Goal: Transaction & Acquisition: Purchase product/service

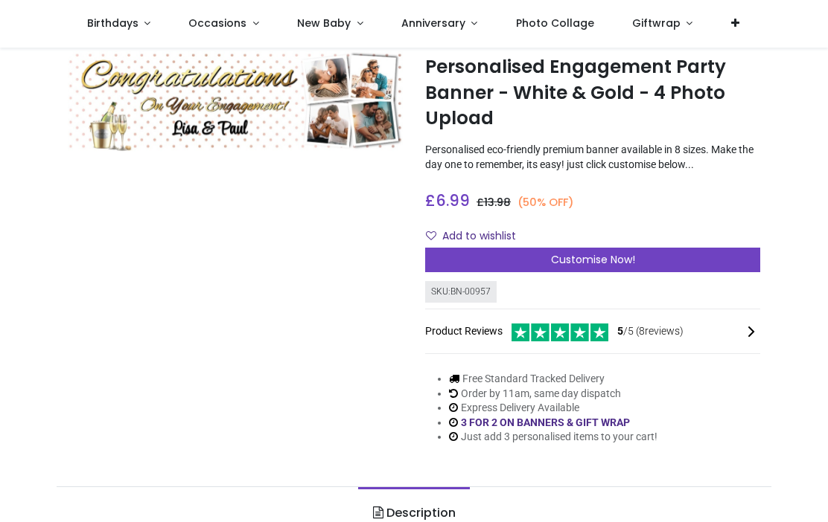
scroll to position [41, 0]
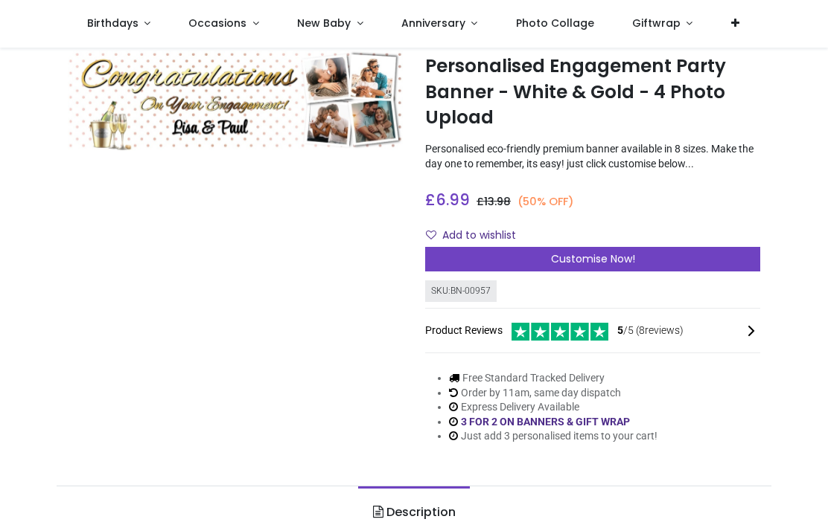
click at [656, 270] on div "Customise Now!" at bounding box center [592, 259] width 335 height 25
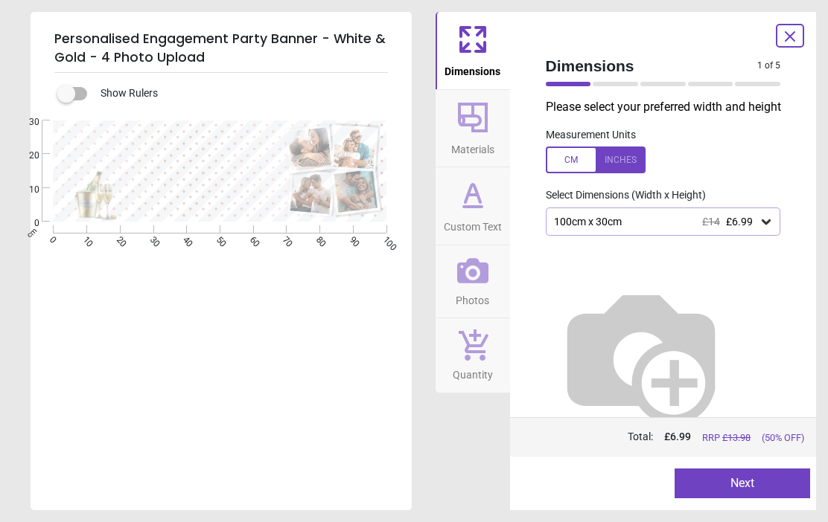
click at [756, 228] on div "100cm x 30cm £14 £6.99" at bounding box center [655, 222] width 207 height 13
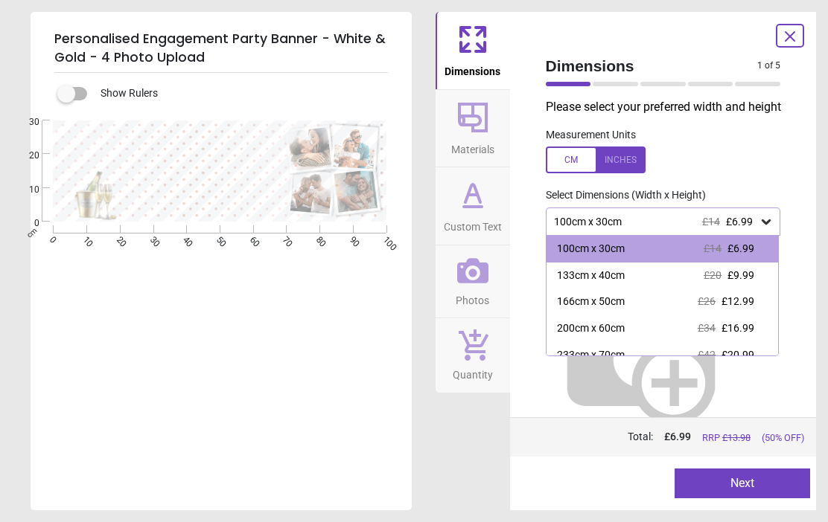
click at [740, 307] on span "£12.99" at bounding box center [737, 301] width 33 height 12
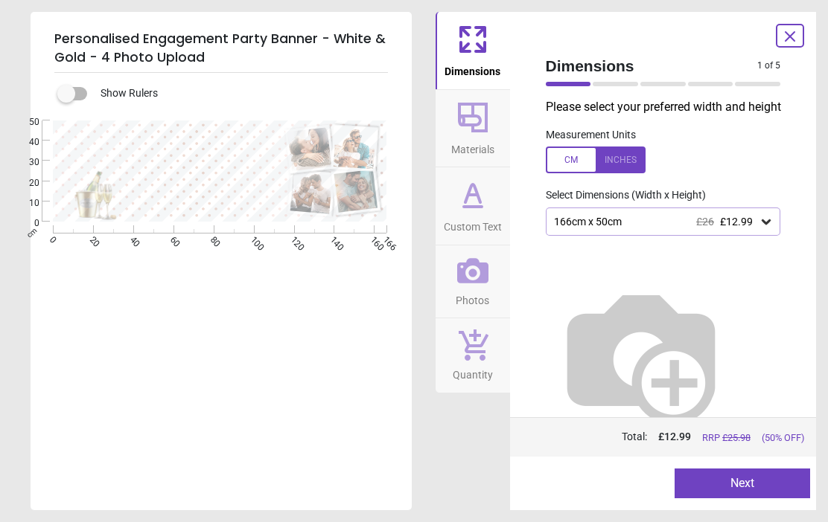
click at [767, 490] on button "Next" at bounding box center [741, 484] width 135 height 30
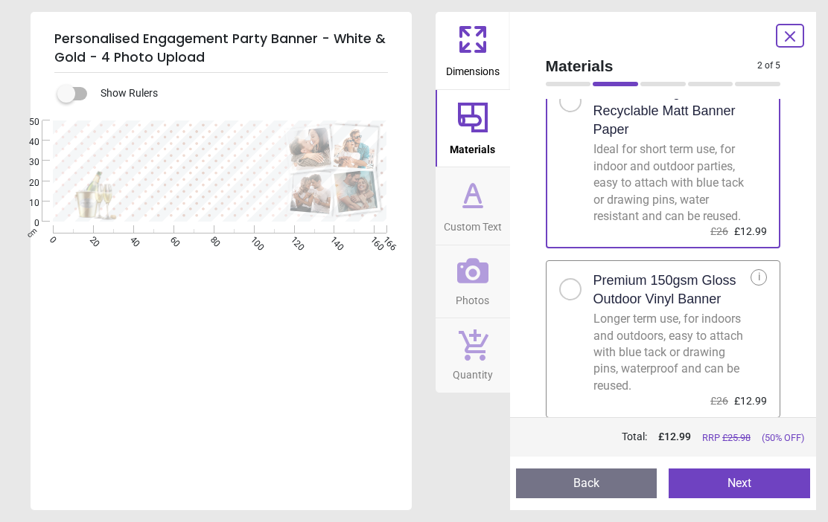
scroll to position [67, 0]
click at [578, 301] on div at bounding box center [576, 284] width 34 height 31
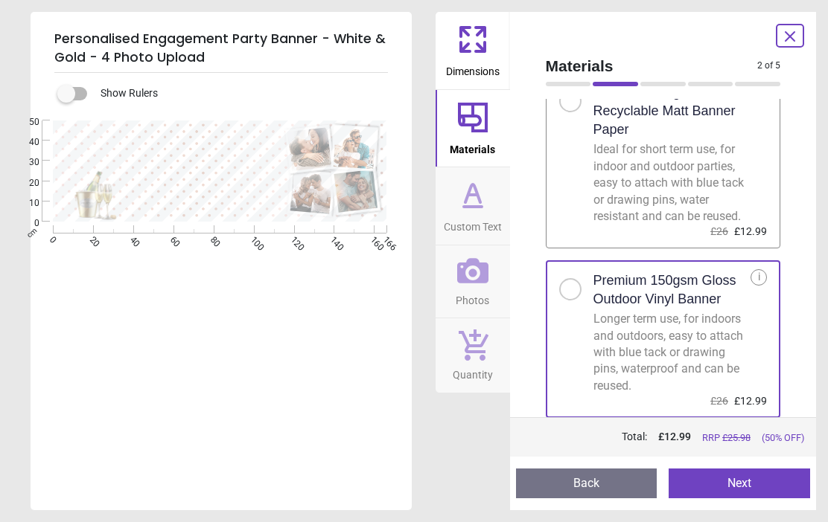
click at [773, 485] on button "Next" at bounding box center [738, 484] width 141 height 30
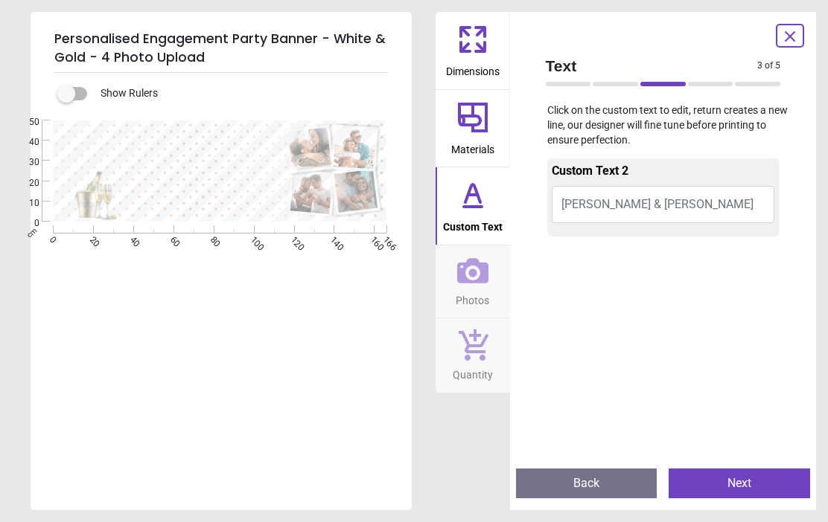
click at [668, 196] on button "Lisa & Paul" at bounding box center [663, 204] width 223 height 37
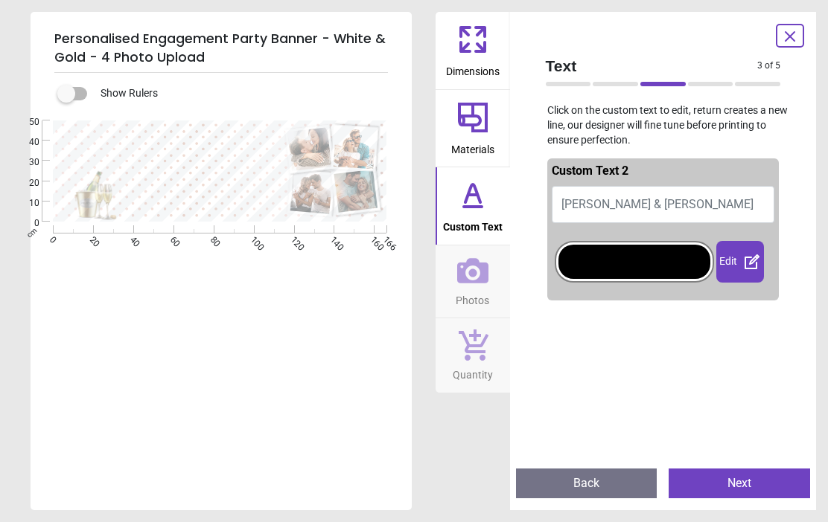
click at [643, 202] on button "Lisa & Paul" at bounding box center [663, 204] width 223 height 37
click at [646, 202] on button "Lisa & Paul" at bounding box center [663, 204] width 223 height 37
click at [645, 186] on button "Lisa & Paul" at bounding box center [663, 204] width 223 height 37
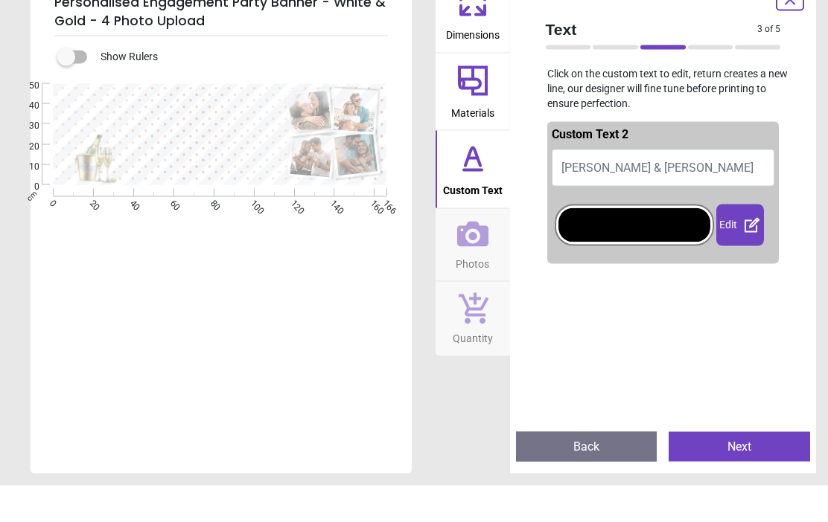
click at [670, 186] on button "Lisa & Paul" at bounding box center [663, 204] width 223 height 37
click at [680, 186] on button "Lisa & Paul" at bounding box center [663, 204] width 223 height 37
click at [667, 186] on button "Lisa & Paul" at bounding box center [663, 204] width 223 height 37
click at [744, 253] on icon at bounding box center [752, 262] width 18 height 18
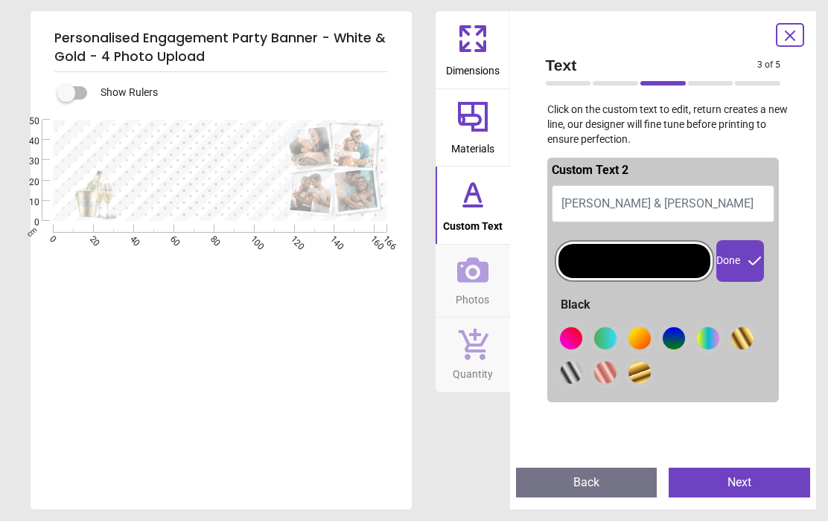
click at [644, 195] on button "Lisa & Paul" at bounding box center [663, 204] width 223 height 37
click at [671, 201] on button "Lisa & Paul" at bounding box center [663, 204] width 223 height 37
click at [738, 259] on div "Done" at bounding box center [740, 262] width 48 height 42
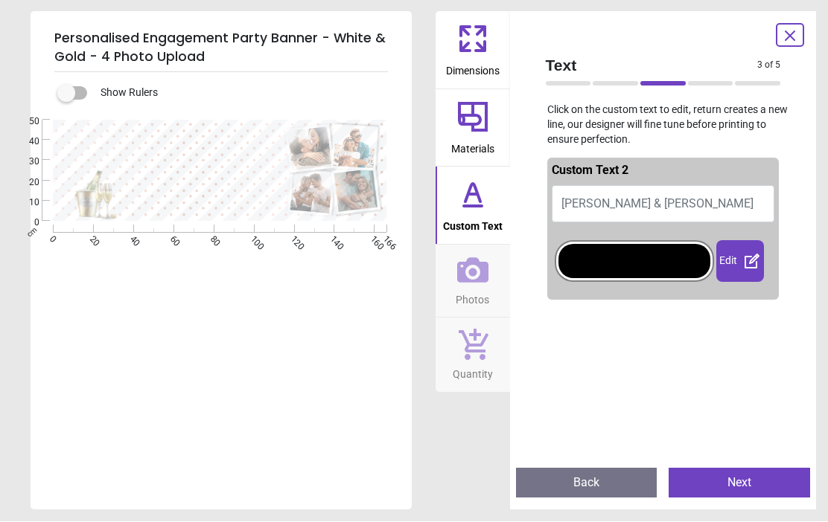
click at [742, 254] on div "Edit" at bounding box center [740, 262] width 48 height 42
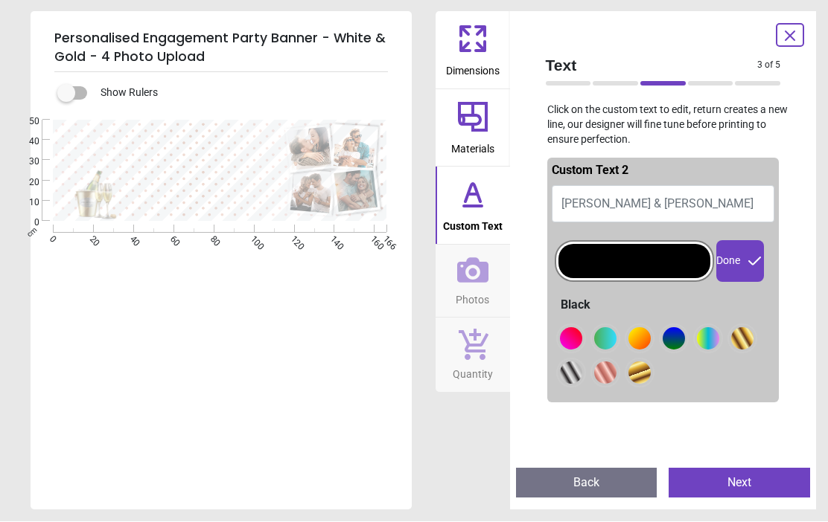
click at [582, 334] on div at bounding box center [571, 339] width 22 height 22
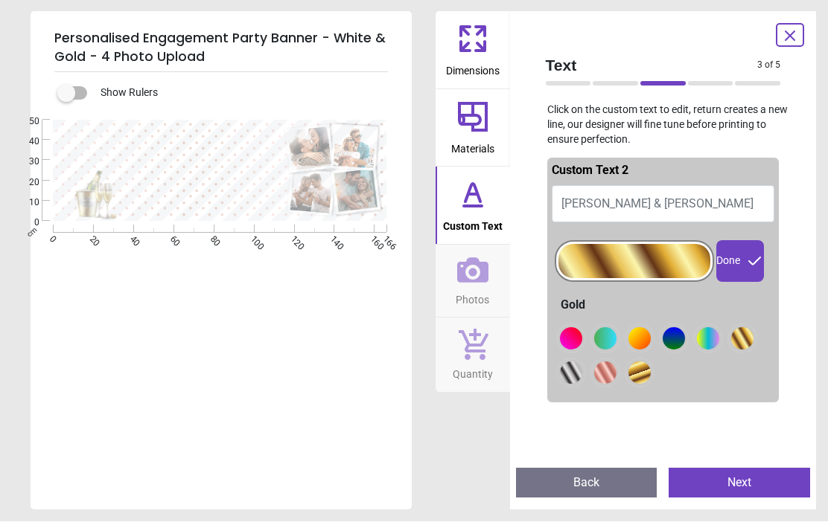
click at [582, 351] on div at bounding box center [571, 339] width 22 height 22
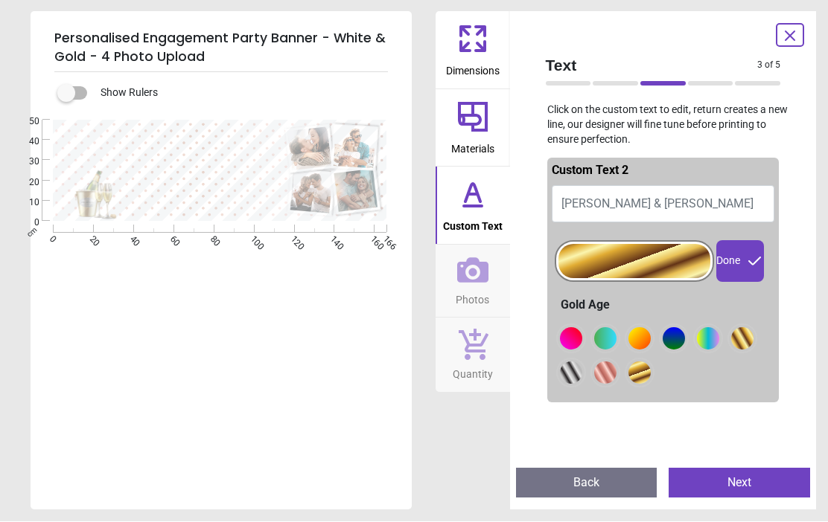
click at [573, 351] on div at bounding box center [571, 339] width 22 height 22
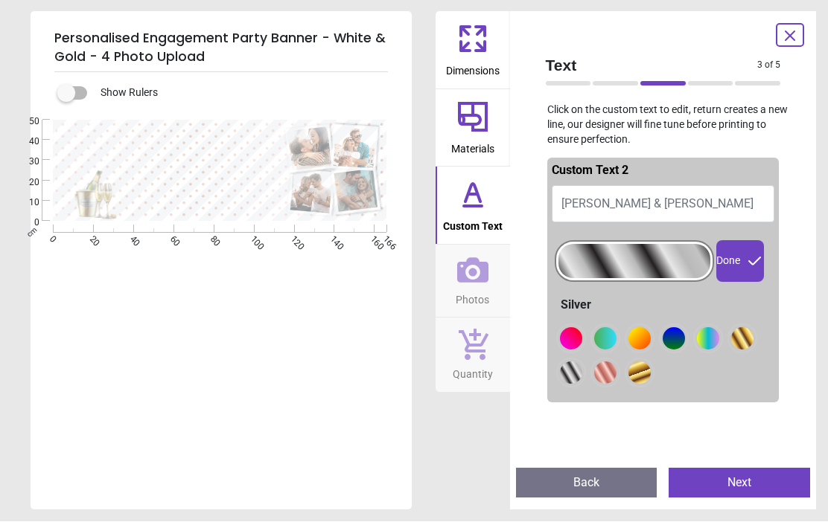
click at [582, 351] on div at bounding box center [571, 339] width 22 height 22
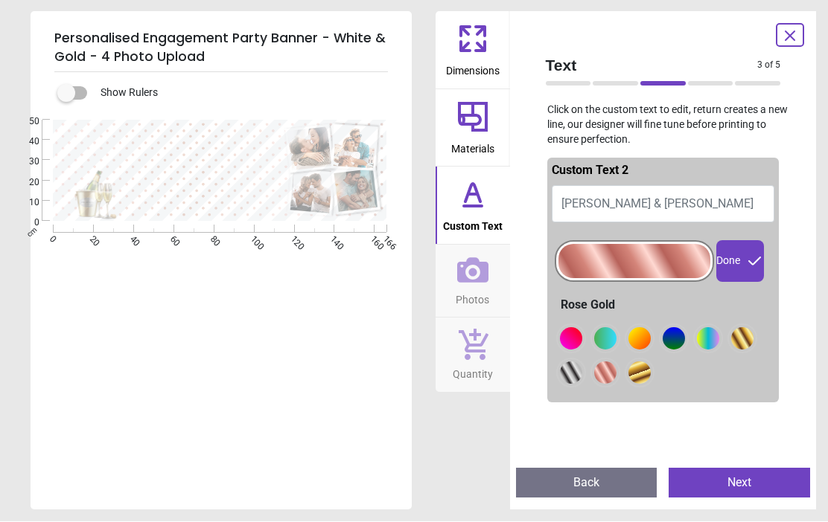
click at [582, 337] on div at bounding box center [571, 339] width 22 height 22
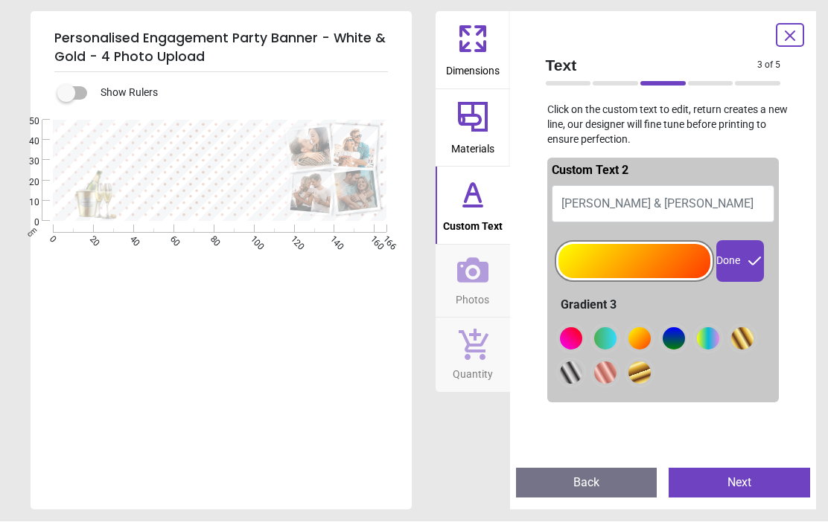
click at [582, 329] on div at bounding box center [571, 339] width 22 height 22
click at [582, 336] on div at bounding box center [571, 339] width 22 height 22
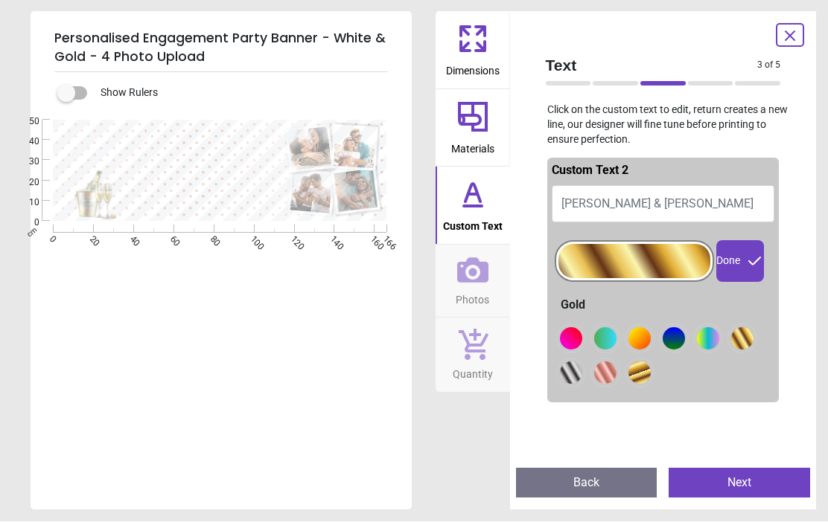
click at [582, 351] on div at bounding box center [571, 339] width 22 height 22
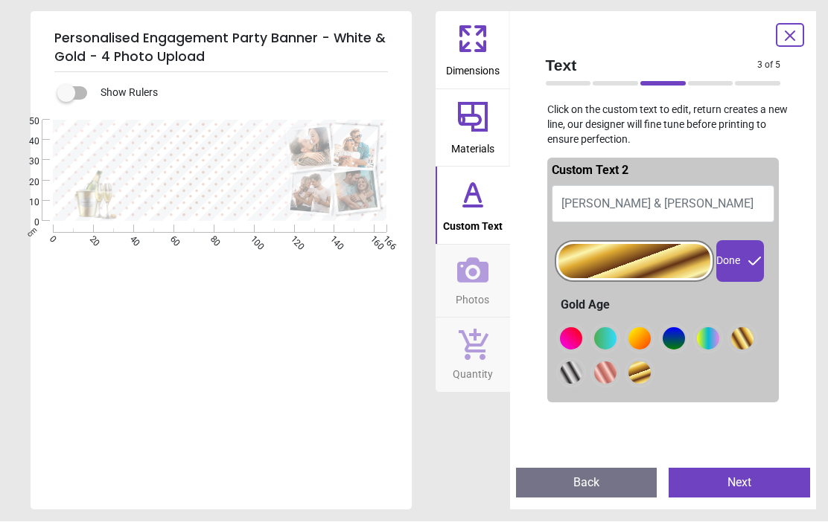
click at [637, 202] on button "Lisa & Paul" at bounding box center [663, 204] width 223 height 37
click at [483, 219] on span "Custom Text" at bounding box center [473, 224] width 60 height 22
click at [482, 219] on span "Custom Text" at bounding box center [473, 224] width 60 height 22
click at [637, 196] on button "Lisa & Paul" at bounding box center [663, 204] width 223 height 37
click at [647, 200] on button "Lisa & Paul" at bounding box center [663, 204] width 223 height 37
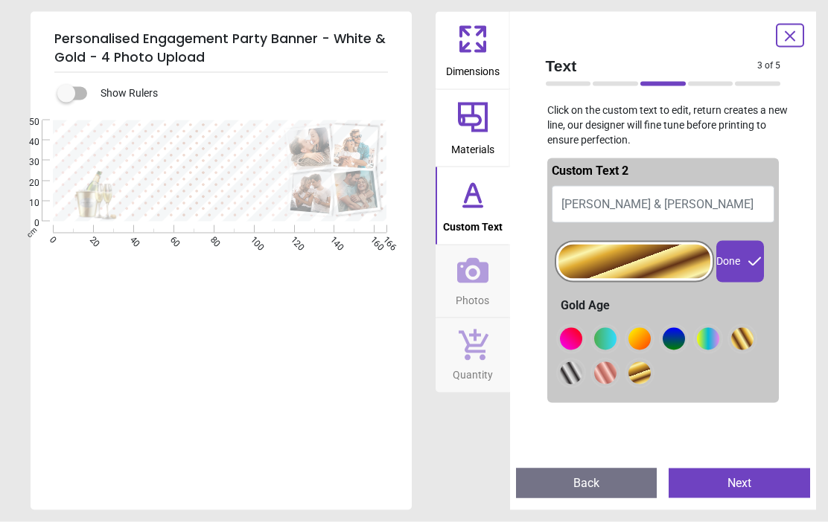
click at [655, 195] on button "Lisa & Paul" at bounding box center [663, 204] width 223 height 37
click at [652, 194] on button "Lisa & Paul" at bounding box center [663, 204] width 223 height 37
click at [656, 195] on button "Lisa & Paul" at bounding box center [663, 204] width 223 height 37
click at [493, 143] on span "Materials" at bounding box center [472, 146] width 43 height 22
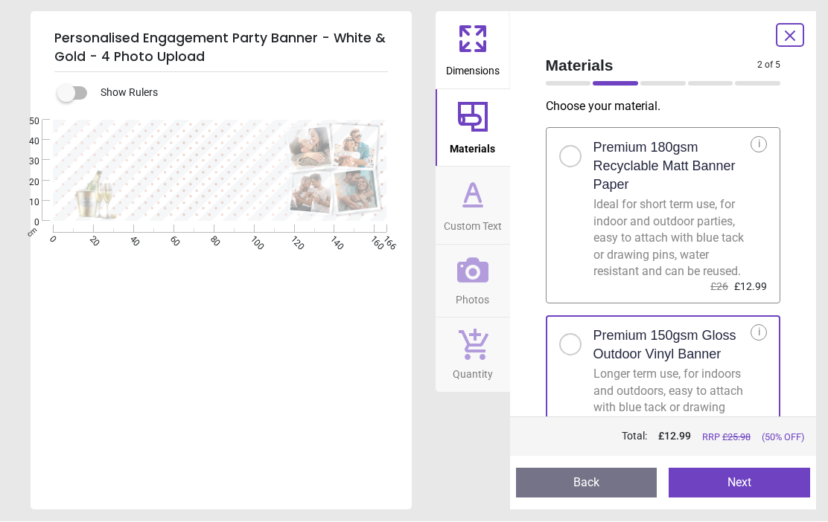
click at [469, 213] on span "Custom Text" at bounding box center [473, 224] width 58 height 22
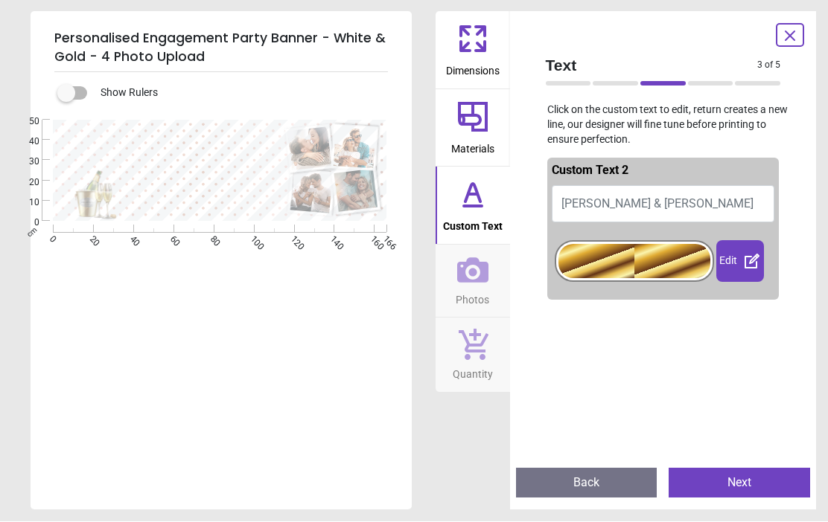
click at [480, 291] on span "Photos" at bounding box center [471, 298] width 33 height 22
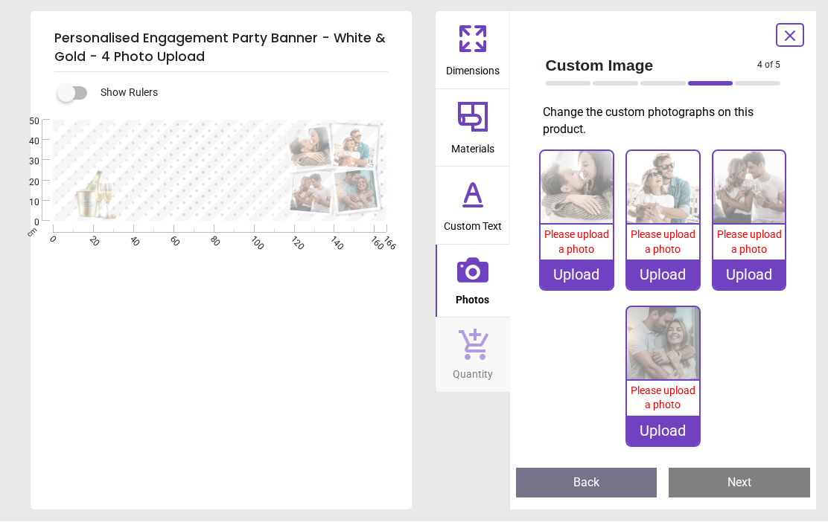
click at [588, 278] on div "Upload" at bounding box center [576, 275] width 72 height 30
click at [588, 277] on div "Upload" at bounding box center [576, 275] width 72 height 30
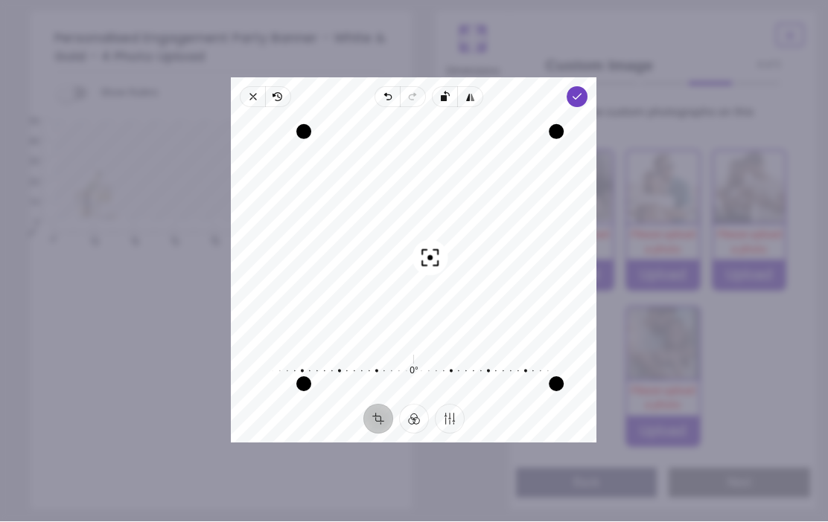
click at [584, 92] on icon "button" at bounding box center [578, 98] width 12 height 12
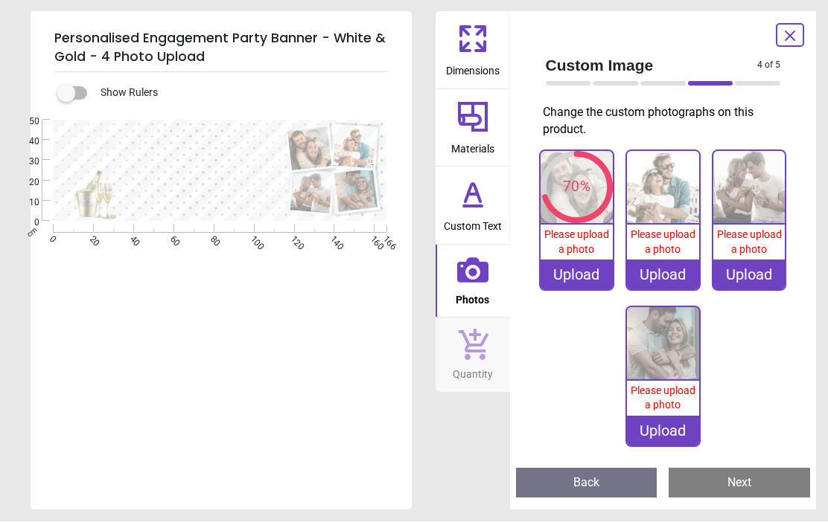
click at [668, 275] on div "Upload" at bounding box center [663, 275] width 72 height 30
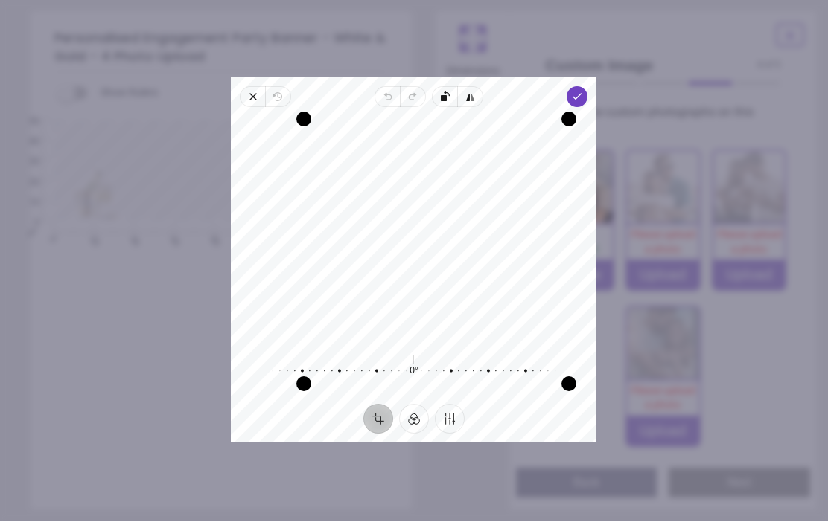
click at [581, 95] on polyline "button" at bounding box center [577, 97] width 8 height 5
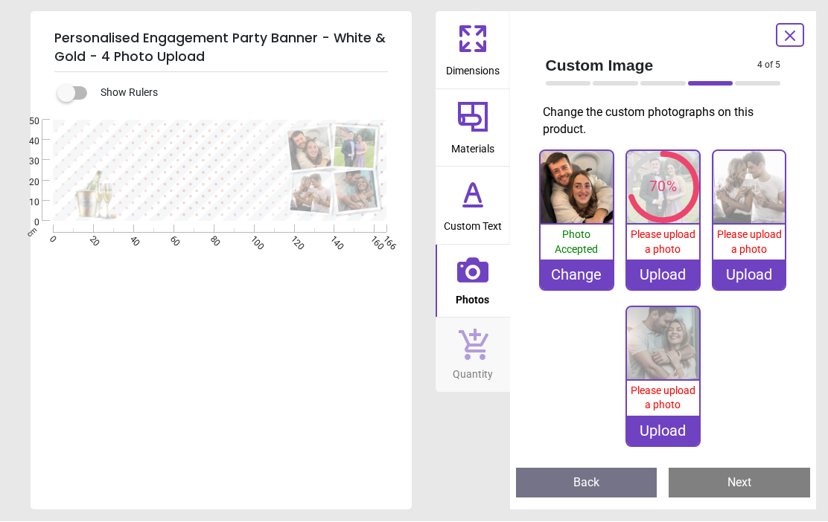
click at [755, 266] on div "Upload" at bounding box center [749, 275] width 72 height 30
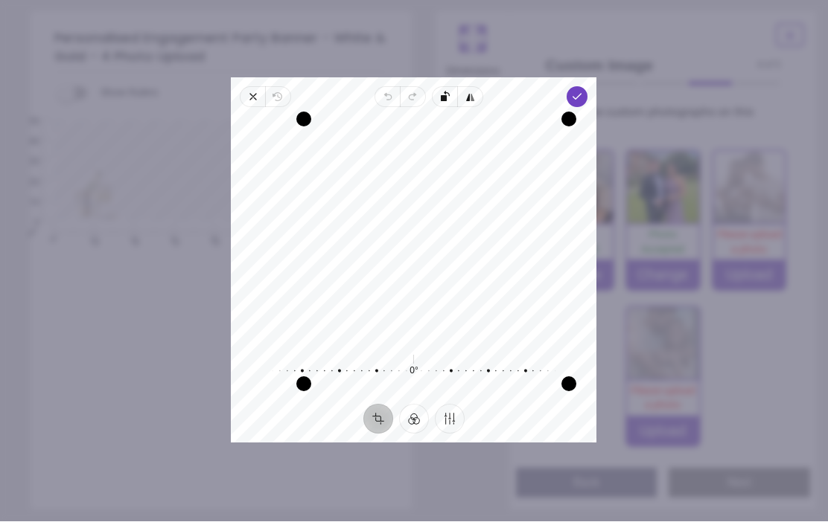
click at [584, 92] on icon "button" at bounding box center [578, 98] width 12 height 12
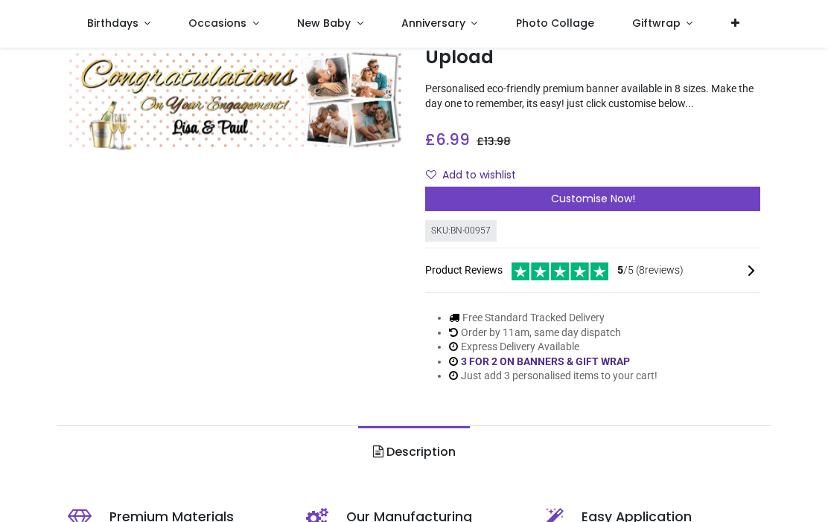
scroll to position [42, 0]
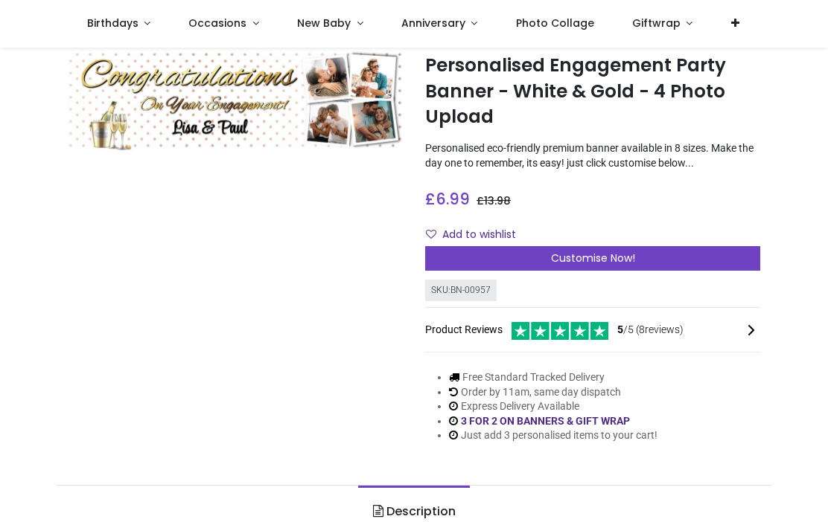
click at [680, 269] on div "Customise Now!" at bounding box center [592, 258] width 335 height 25
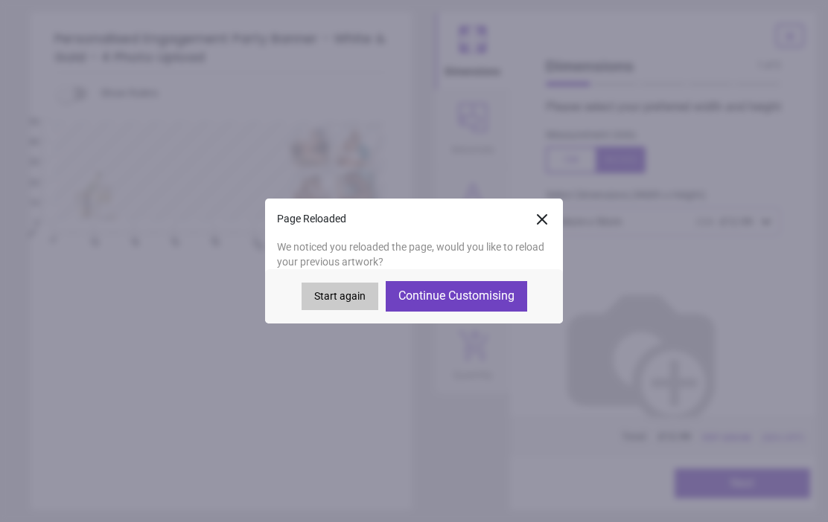
click at [502, 302] on button "Continue Customising" at bounding box center [456, 296] width 141 height 30
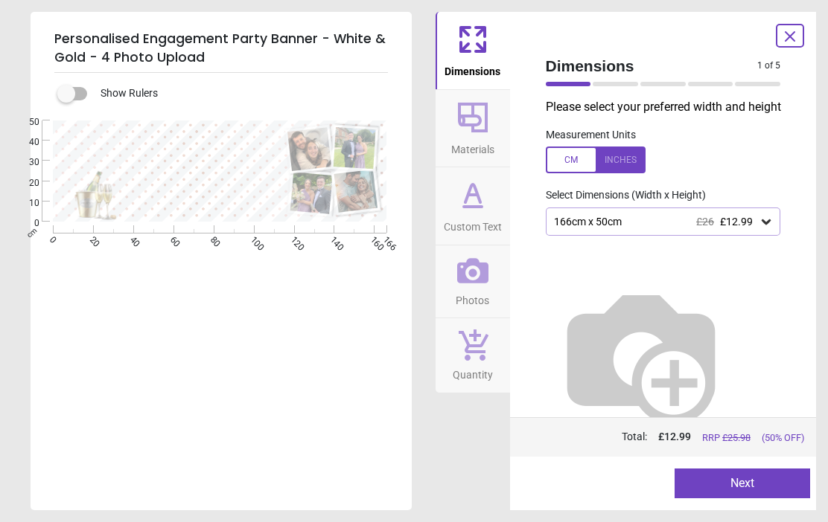
click at [485, 137] on span "Materials" at bounding box center [472, 146] width 43 height 22
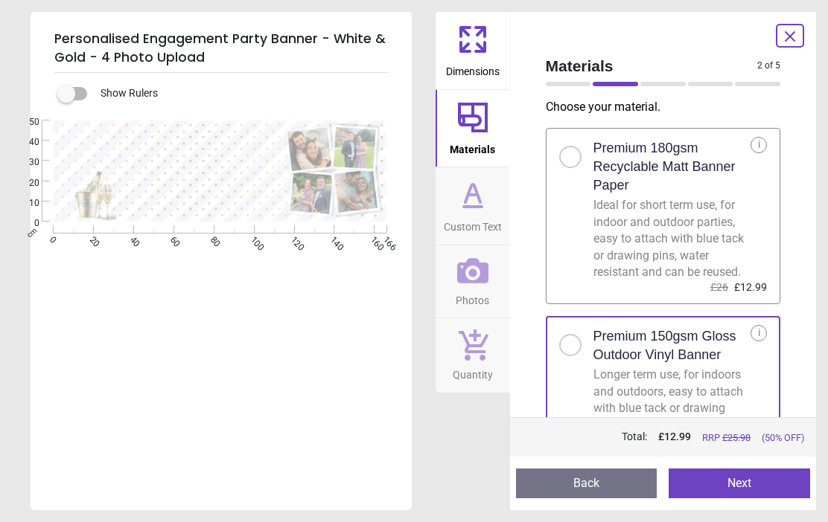
click at [485, 64] on span "Dimensions" at bounding box center [473, 68] width 54 height 22
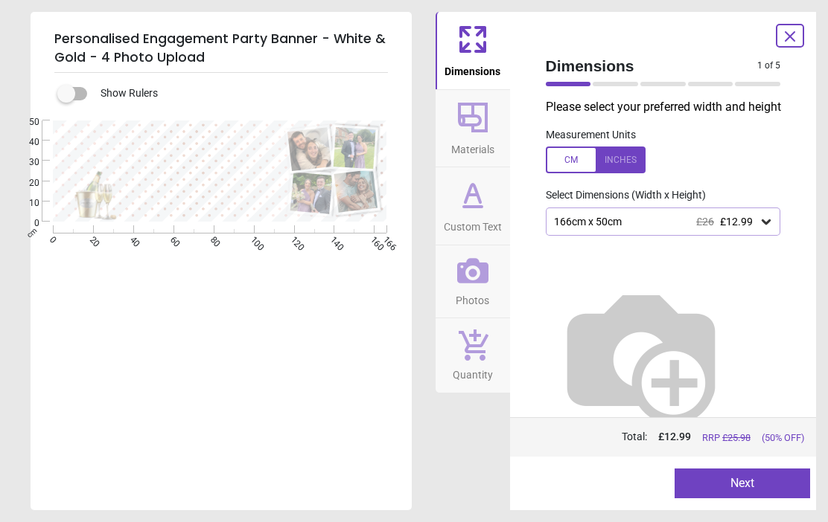
click at [764, 229] on icon at bounding box center [765, 221] width 15 height 15
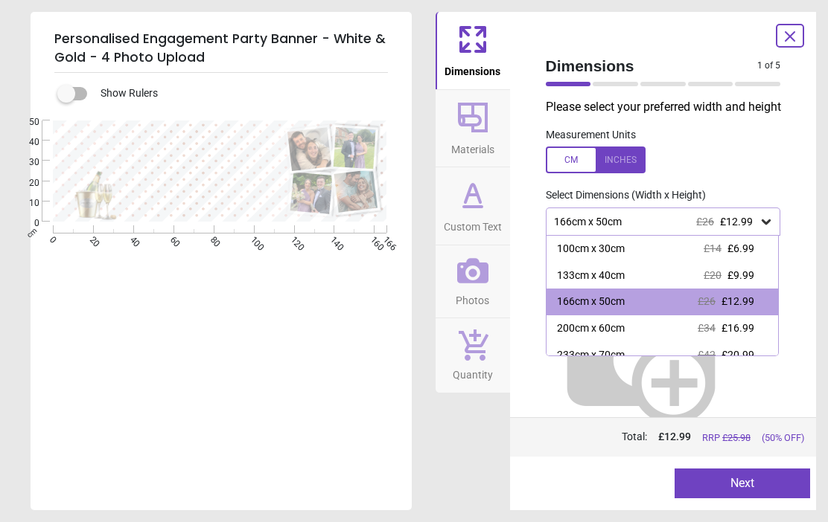
click at [760, 315] on div "166cm x 50cm £26 £12.99" at bounding box center [662, 302] width 232 height 27
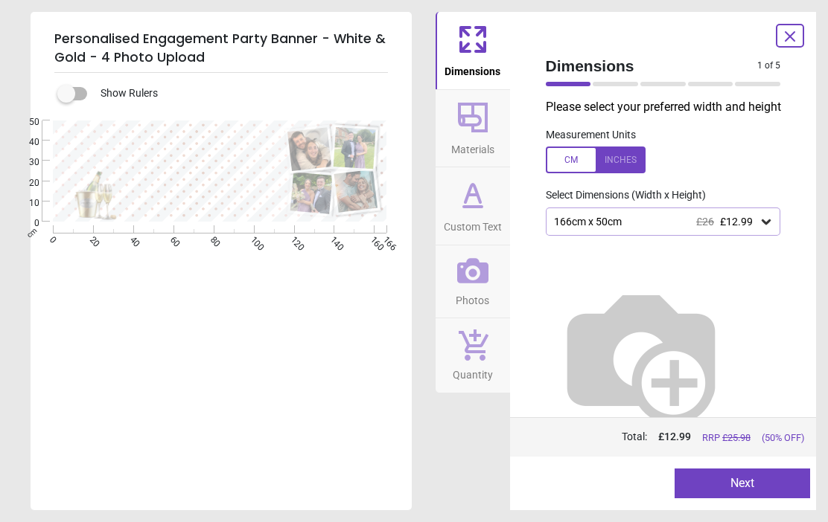
click at [764, 236] on div "166cm x 50cm £26 £12.99" at bounding box center [663, 222] width 235 height 28
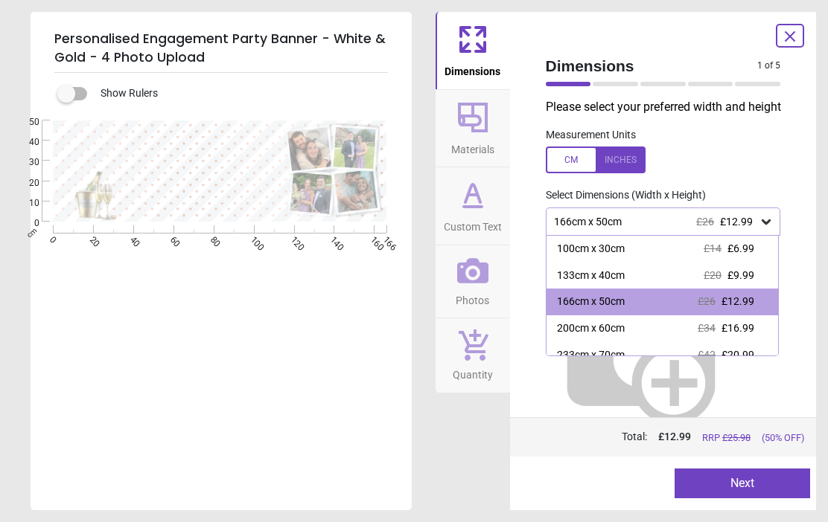
click at [747, 334] on span "£16.99" at bounding box center [737, 328] width 33 height 12
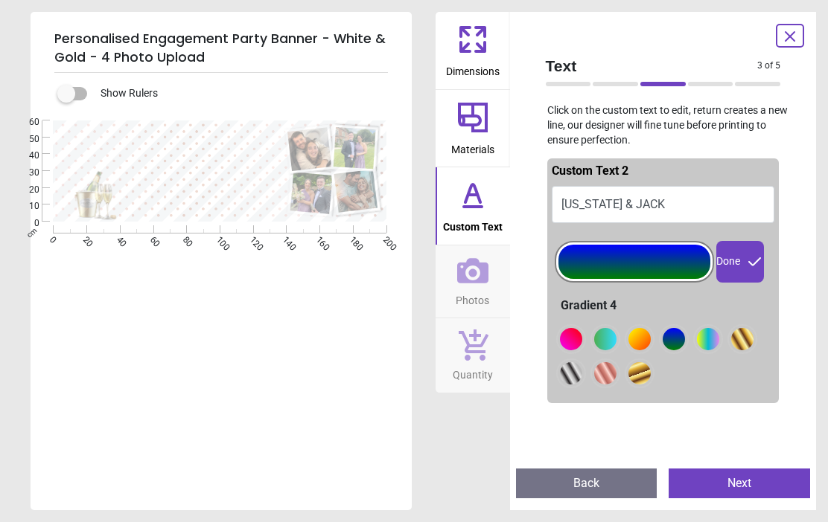
scroll to position [33, 0]
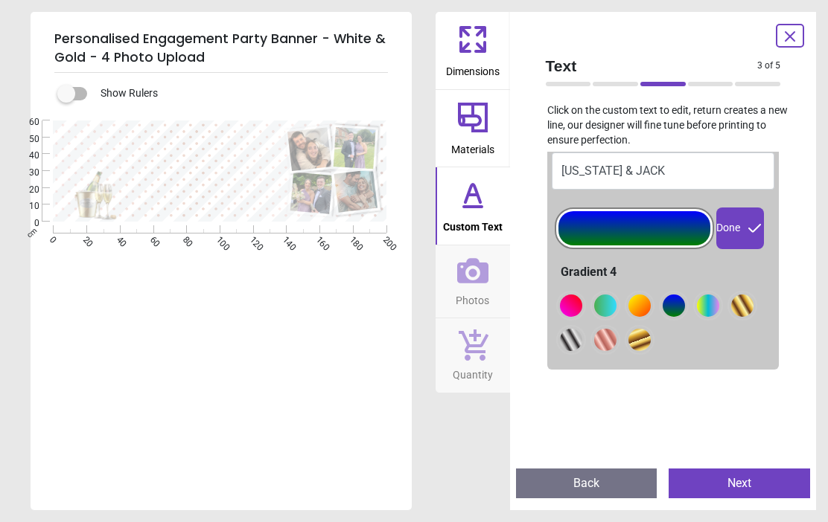
click at [578, 301] on div at bounding box center [571, 306] width 22 height 22
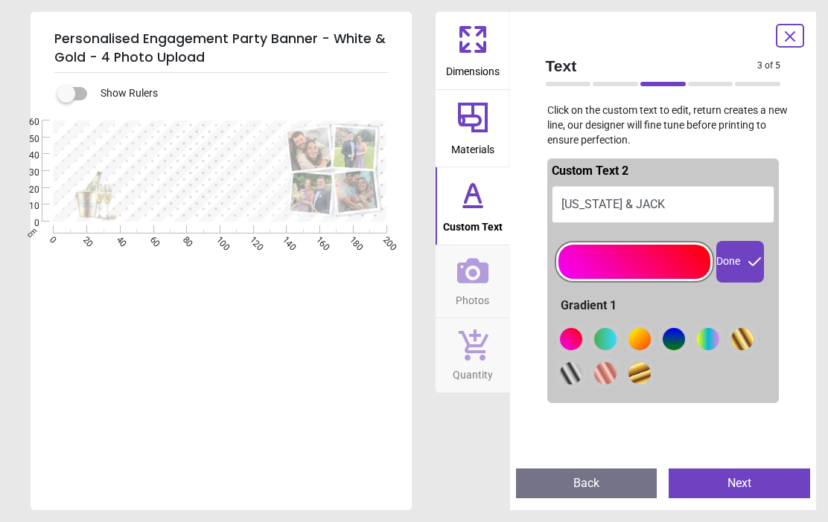
scroll to position [0, 0]
click at [582, 335] on div at bounding box center [571, 339] width 22 height 22
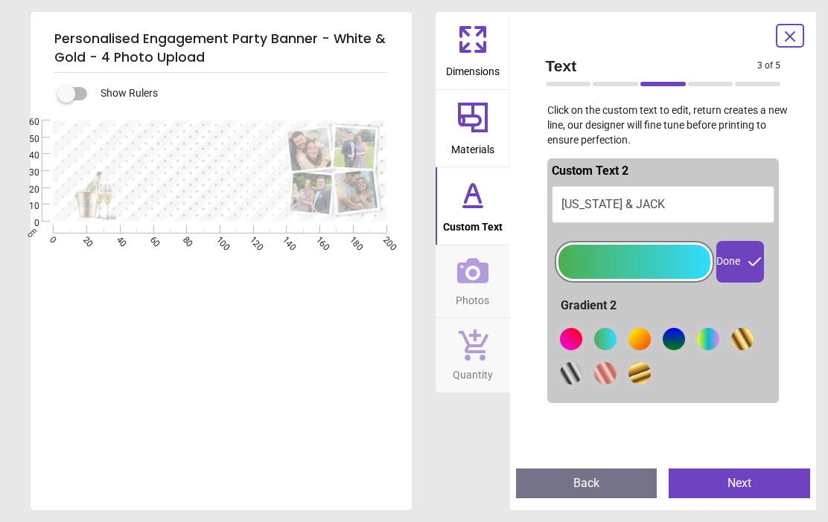
click at [582, 340] on div at bounding box center [571, 339] width 22 height 22
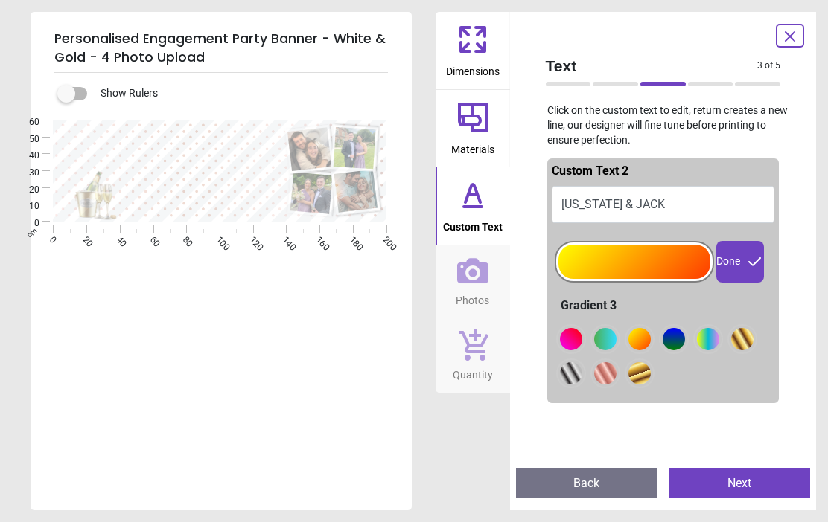
click at [582, 339] on div at bounding box center [571, 339] width 22 height 22
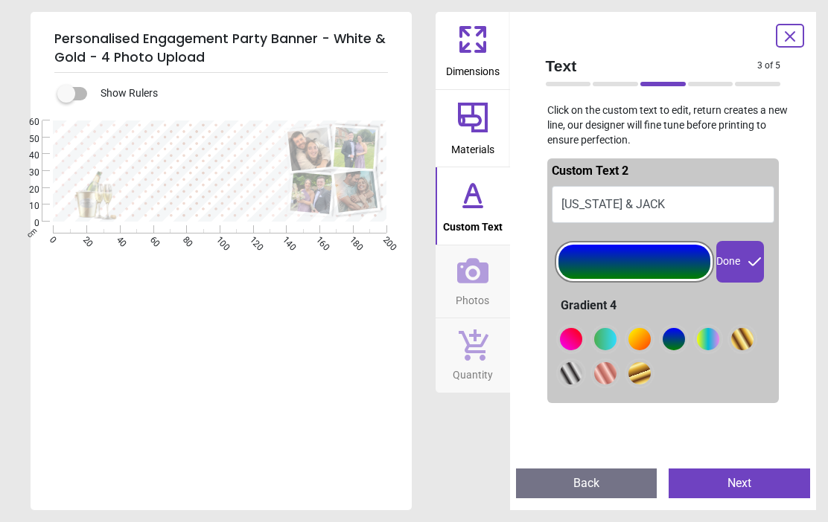
click at [66, 94] on label at bounding box center [66, 94] width 0 height 0
click at [484, 281] on icon at bounding box center [472, 270] width 31 height 25
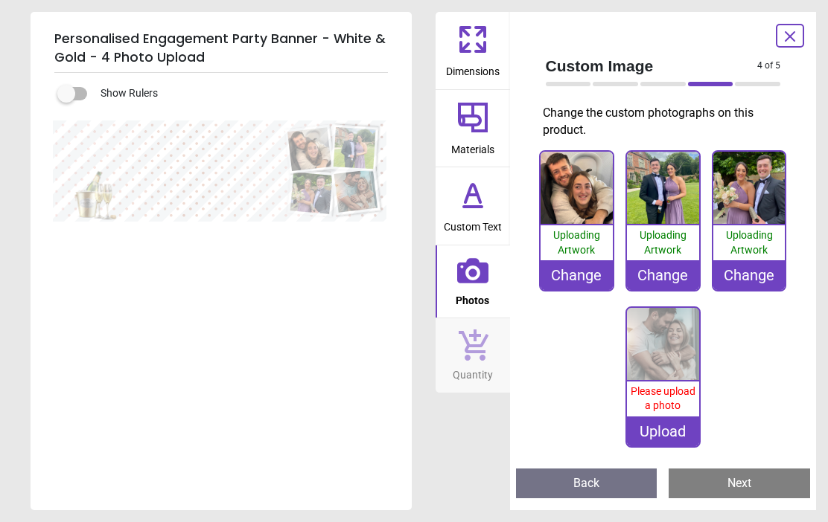
click at [671, 267] on div "Change" at bounding box center [663, 275] width 72 height 30
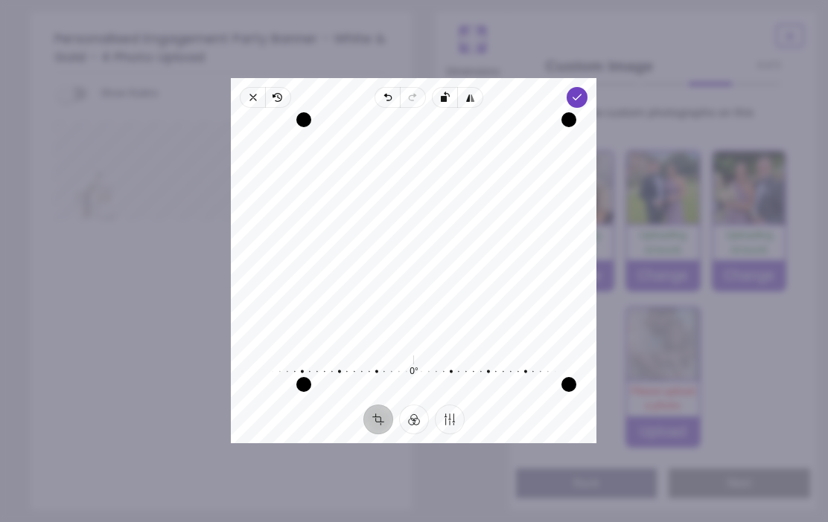
click at [588, 87] on span "Done" at bounding box center [577, 97] width 21 height 21
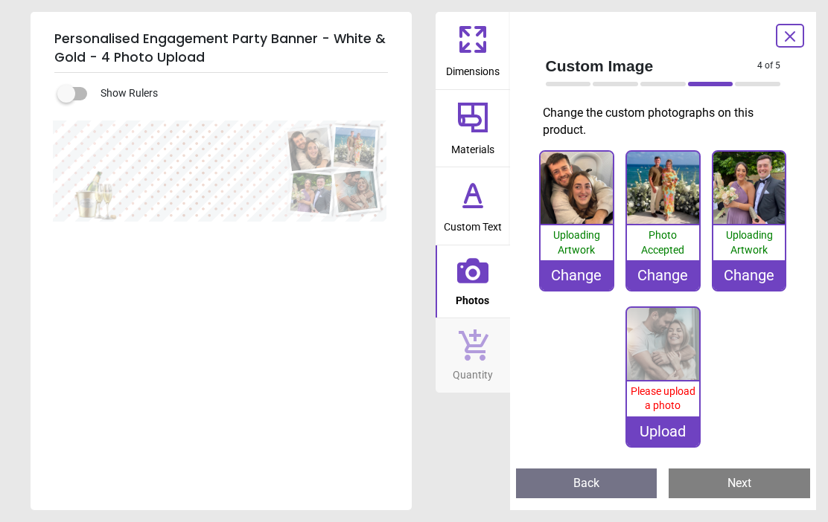
click at [674, 426] on div "Upload" at bounding box center [663, 432] width 72 height 30
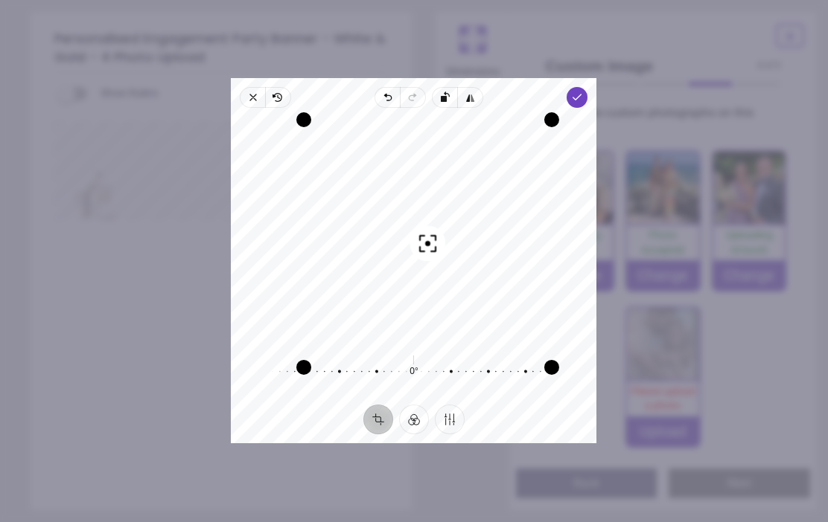
click at [588, 87] on span "Done" at bounding box center [577, 97] width 21 height 21
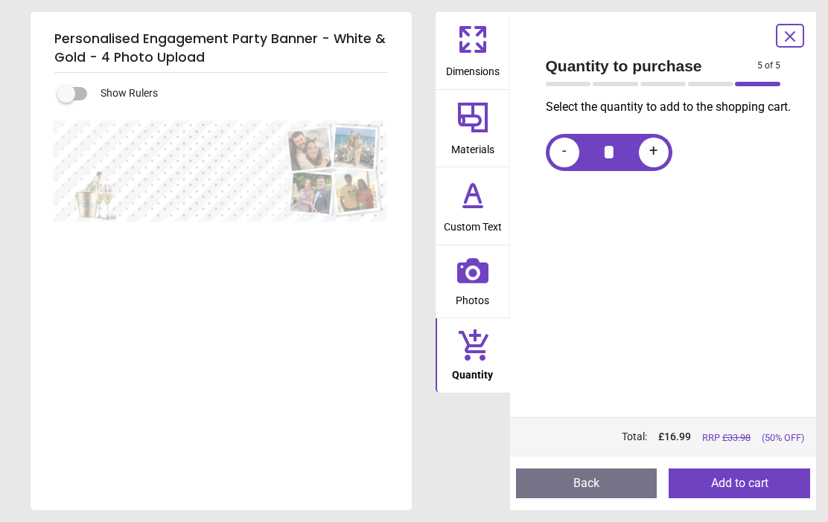
scroll to position [42, 0]
click at [775, 480] on button "Add to cart" at bounding box center [738, 484] width 141 height 30
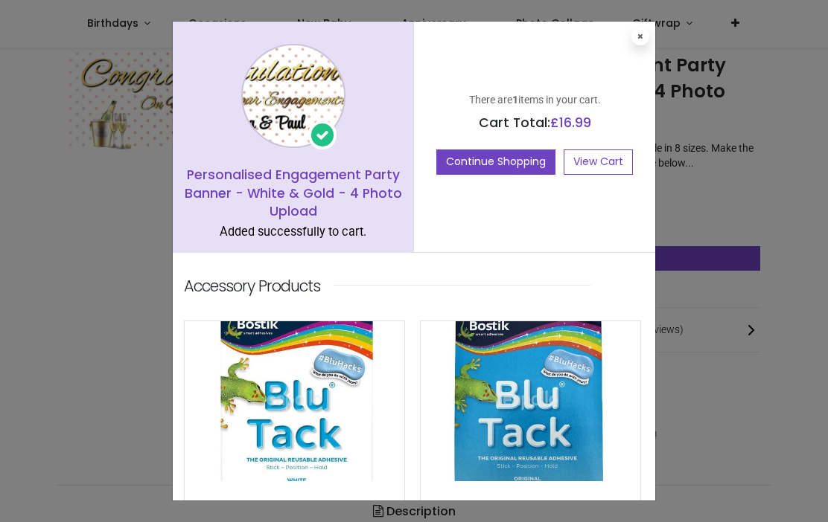
click at [500, 165] on button "Continue Shopping" at bounding box center [495, 162] width 119 height 25
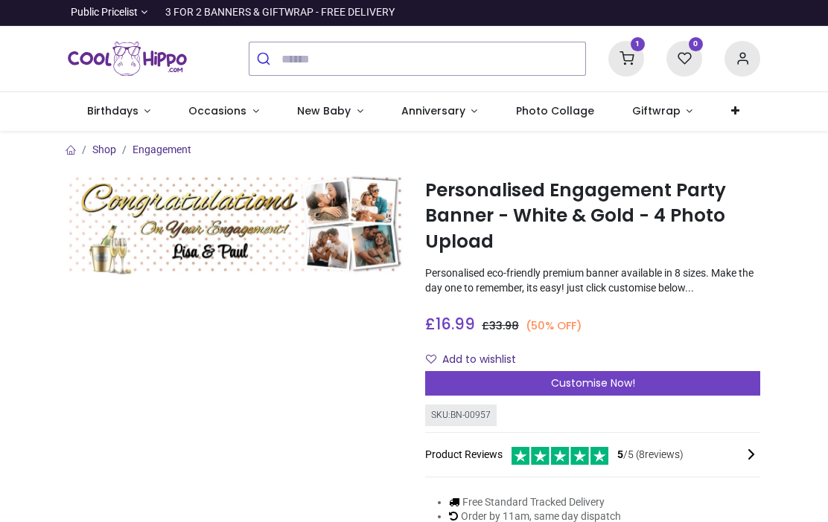
scroll to position [0, 0]
click at [624, 58] on icon at bounding box center [626, 59] width 36 height 36
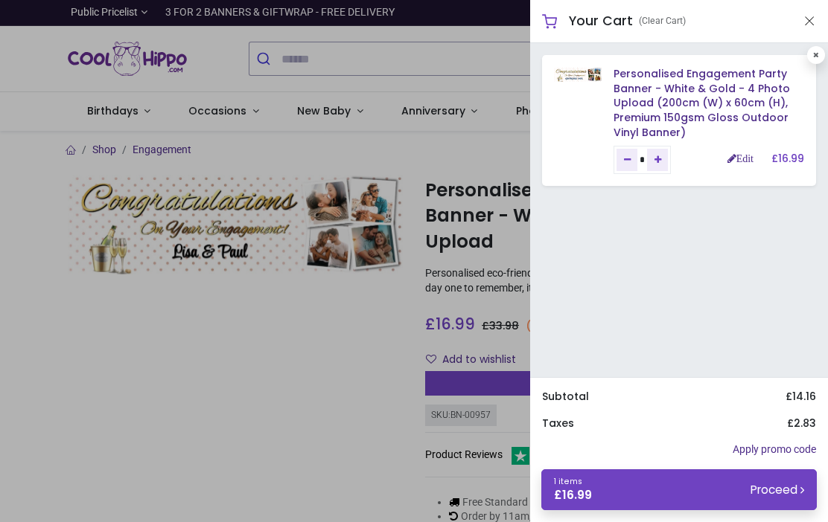
click at [587, 77] on img at bounding box center [578, 75] width 48 height 14
click at [601, 82] on img at bounding box center [578, 75] width 48 height 14
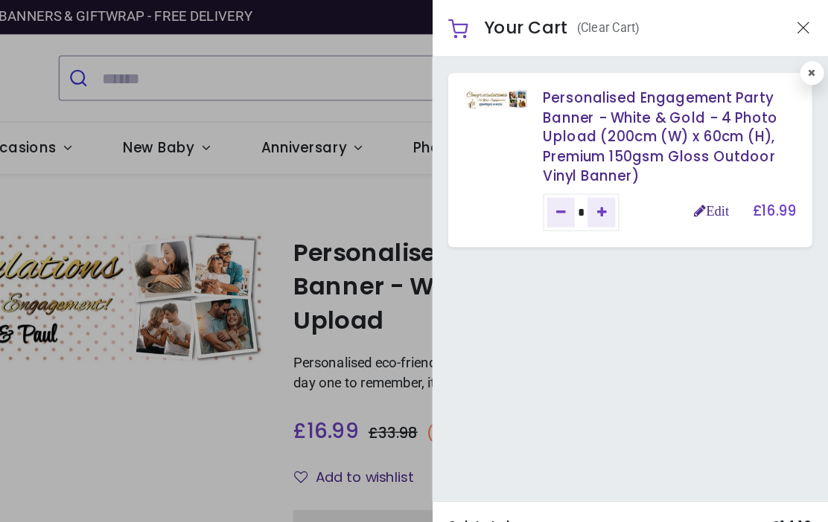
click at [802, 24] on button "Close" at bounding box center [808, 21] width 13 height 19
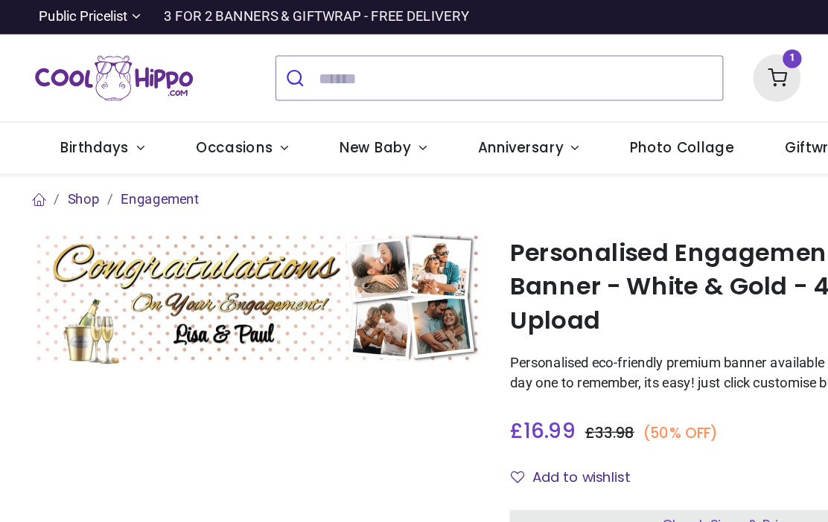
click at [188, 111] on span "Occasions" at bounding box center [217, 110] width 58 height 15
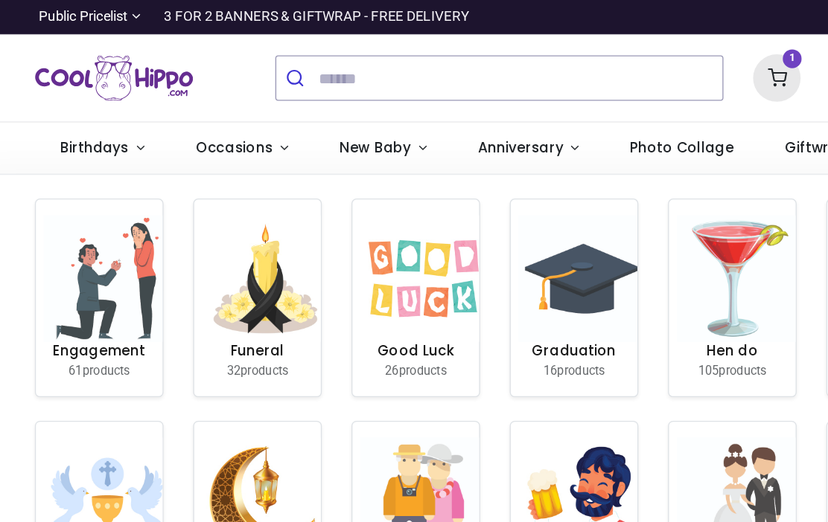
click at [74, 258] on h6 "Engagement" at bounding box center [115, 265] width 83 height 15
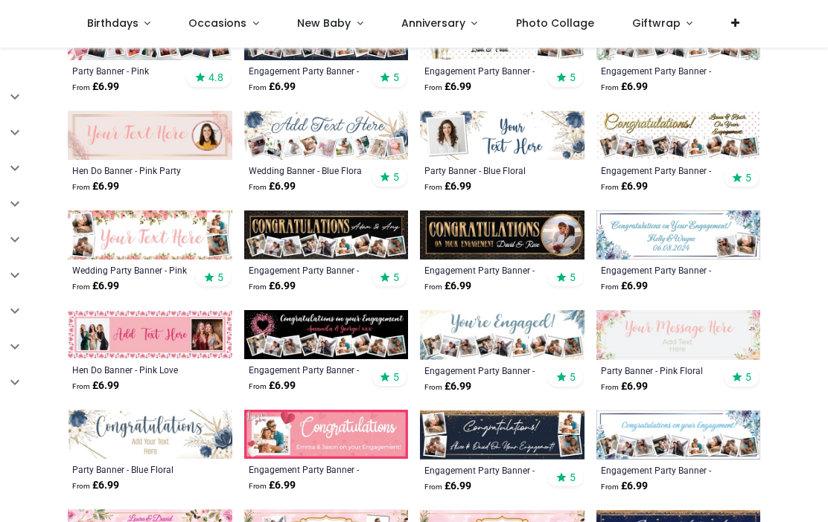
scroll to position [292, 0]
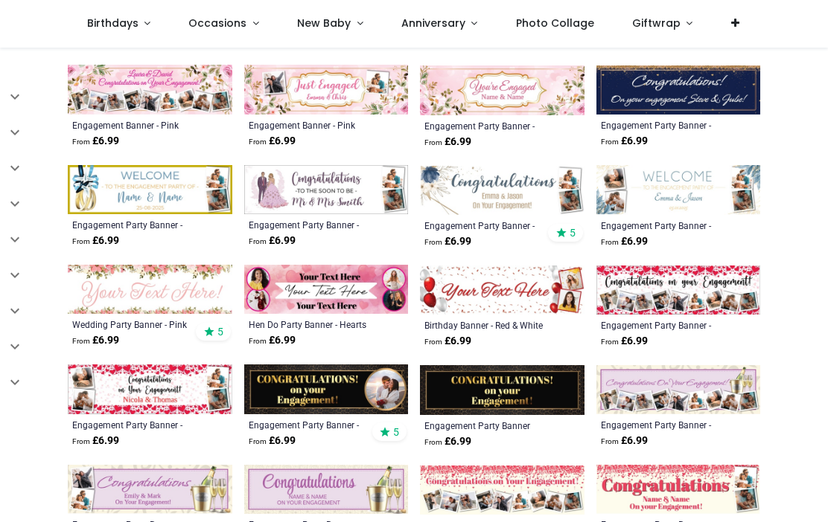
scroll to position [738, 0]
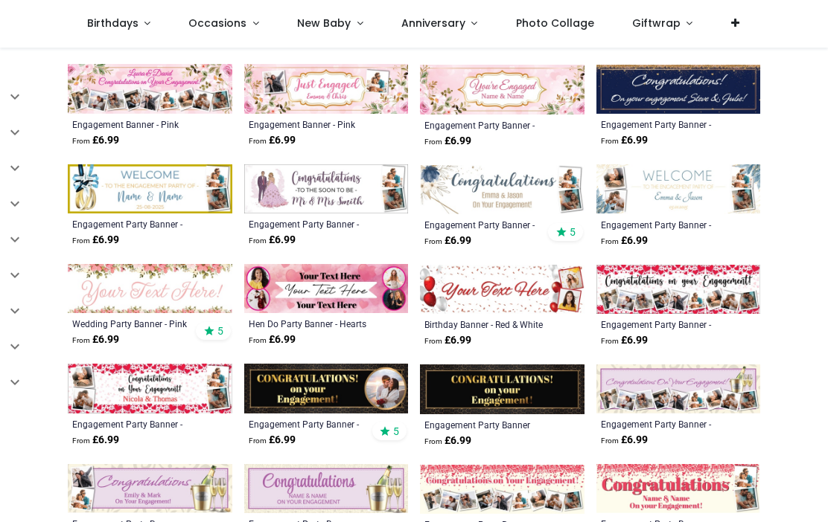
click at [529, 197] on img at bounding box center [502, 189] width 164 height 49
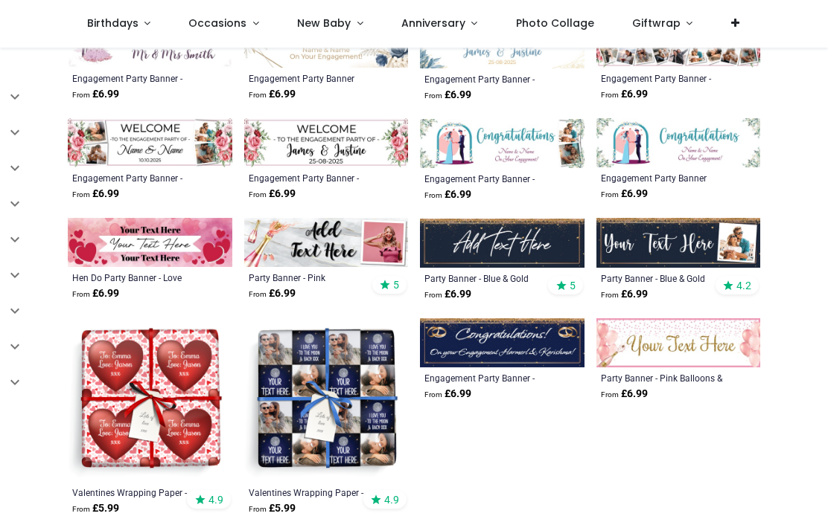
scroll to position [1384, 0]
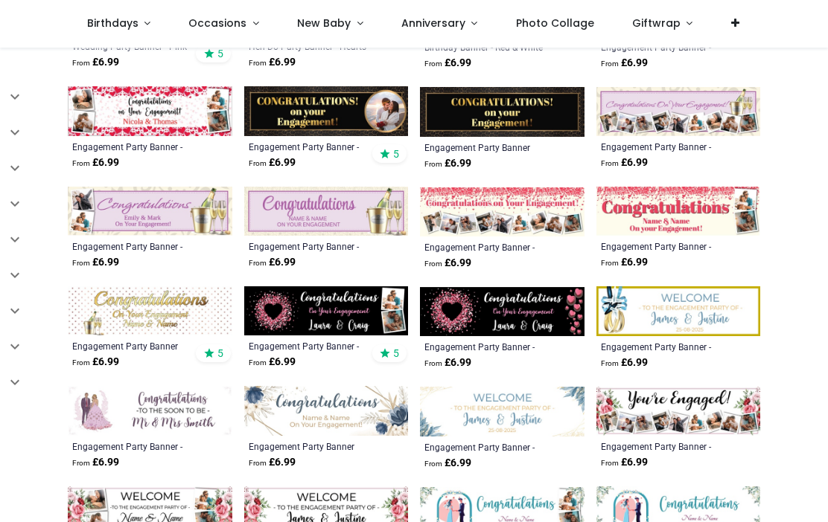
scroll to position [1014, 0]
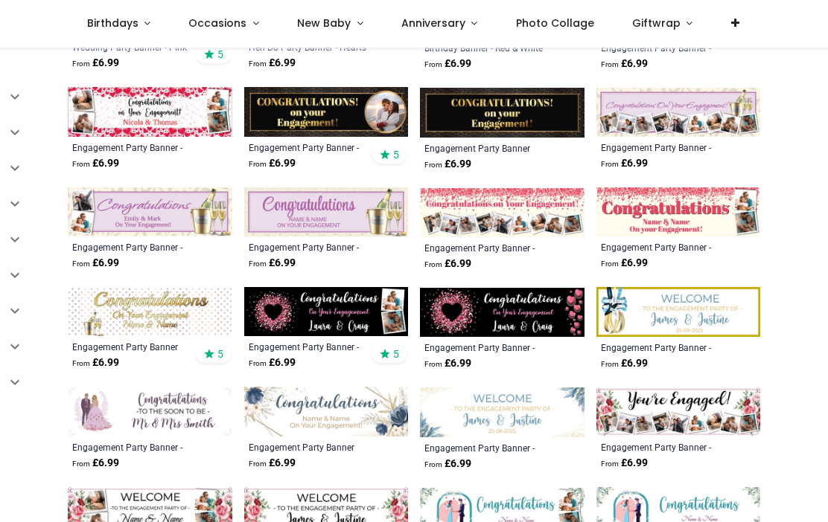
click at [695, 206] on img at bounding box center [678, 212] width 164 height 49
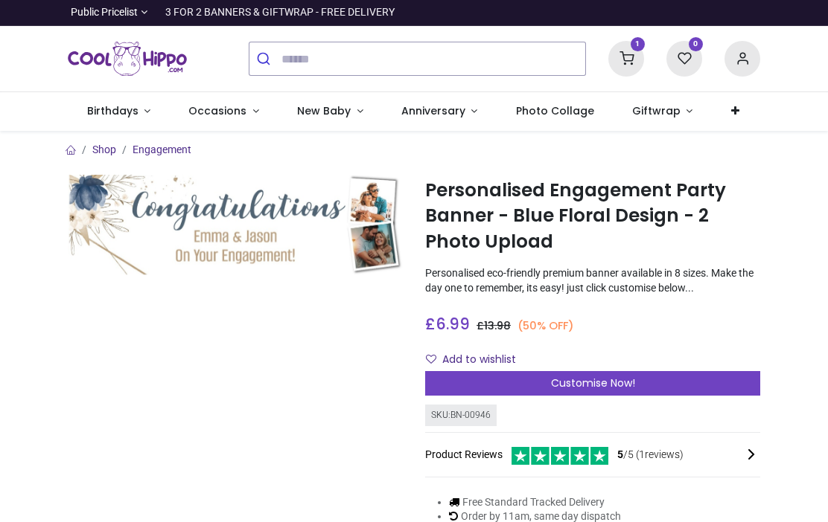
click at [715, 392] on div "Customise Now!" at bounding box center [592, 383] width 335 height 25
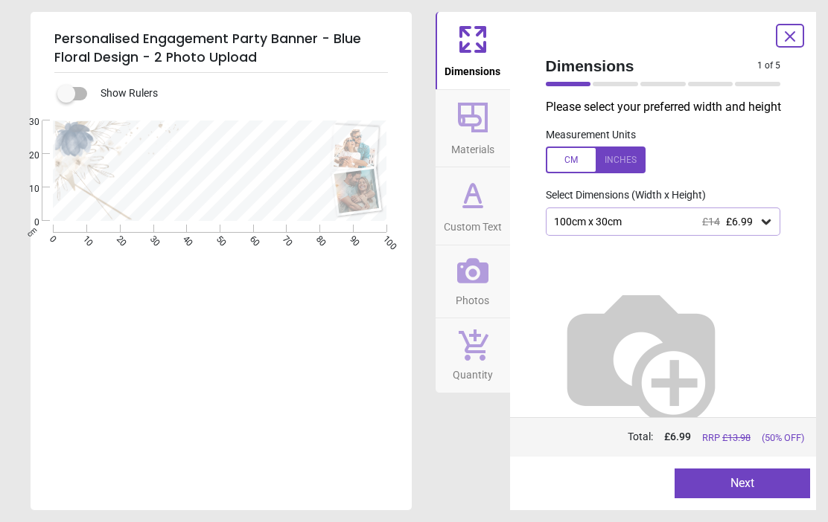
click at [765, 225] on icon at bounding box center [765, 222] width 9 height 5
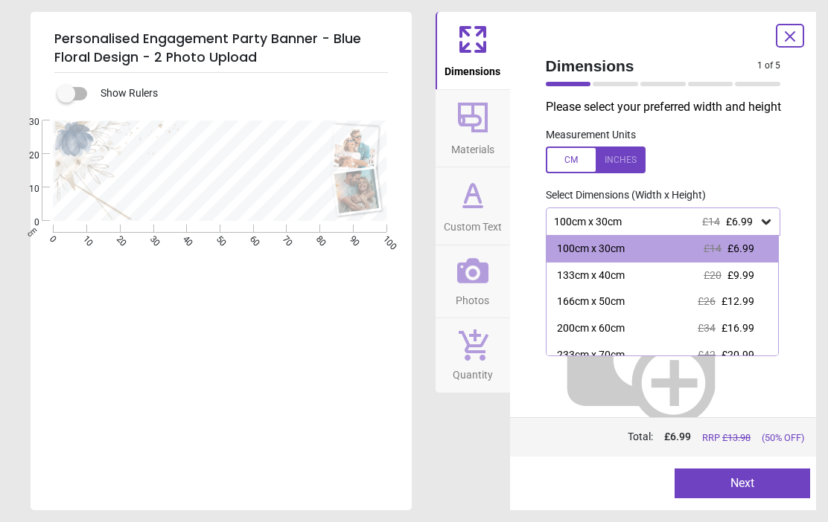
click at [751, 334] on span "£16.99" at bounding box center [737, 328] width 33 height 12
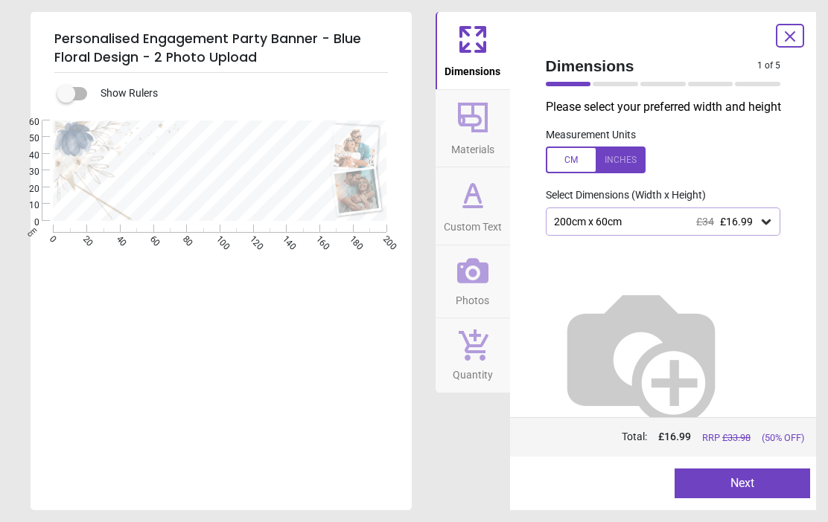
click at [478, 126] on icon at bounding box center [473, 118] width 36 height 36
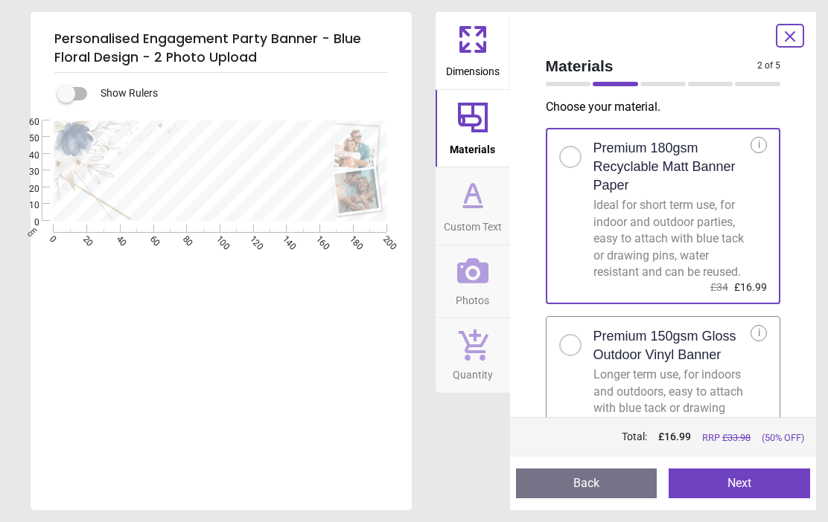
click at [582, 357] on div at bounding box center [576, 340] width 34 height 31
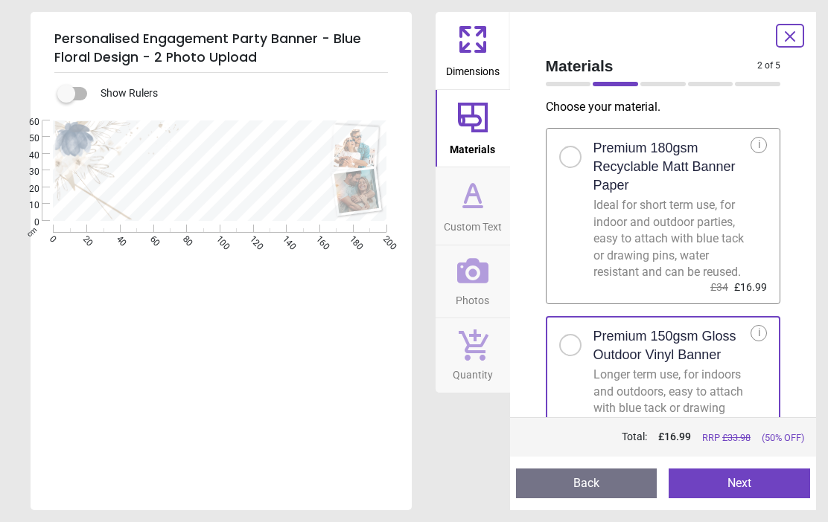
click at [743, 479] on button "Next" at bounding box center [738, 484] width 141 height 30
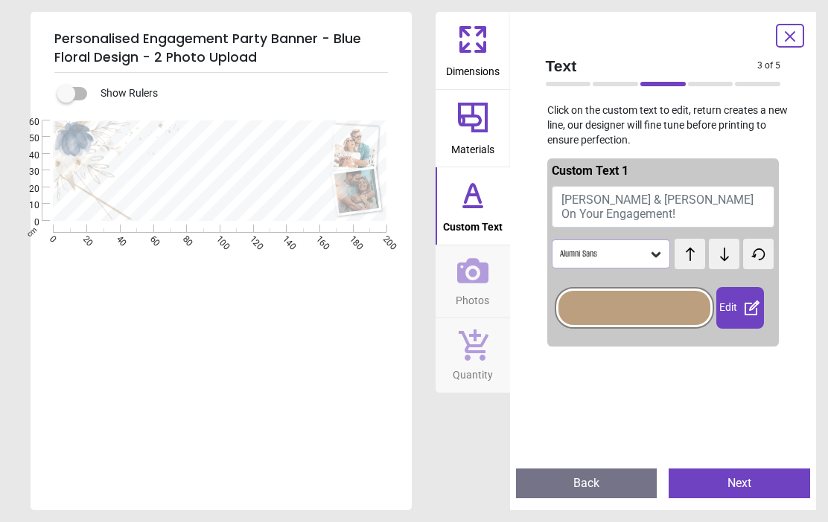
click at [649, 252] on icon at bounding box center [655, 254] width 15 height 15
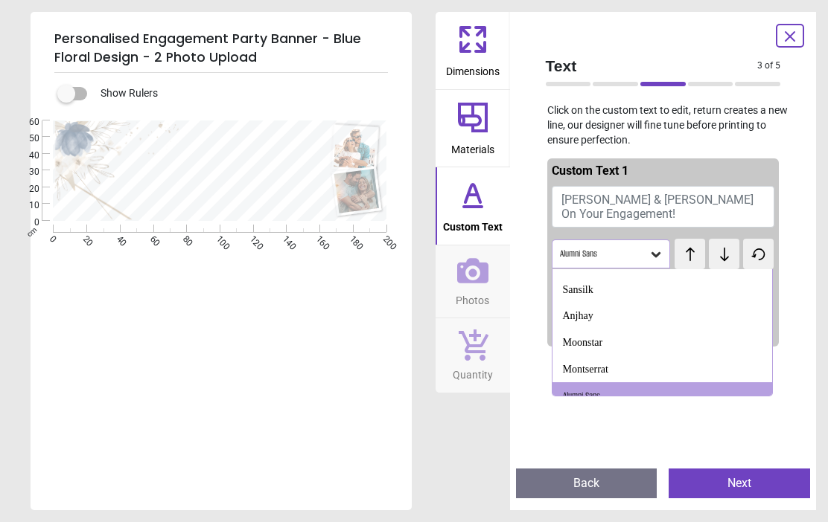
scroll to position [654, 0]
click at [608, 363] on div "Montserrat" at bounding box center [585, 370] width 45 height 15
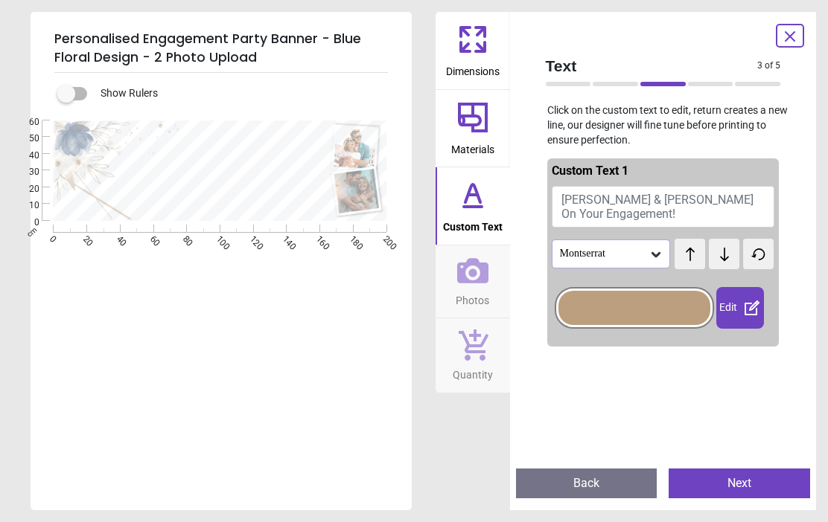
click at [687, 197] on button "Emma & Jason On Your Engagement!" at bounding box center [663, 207] width 223 height 42
click at [660, 200] on button "Emma & Jason On Your Engagement!" at bounding box center [663, 207] width 223 height 42
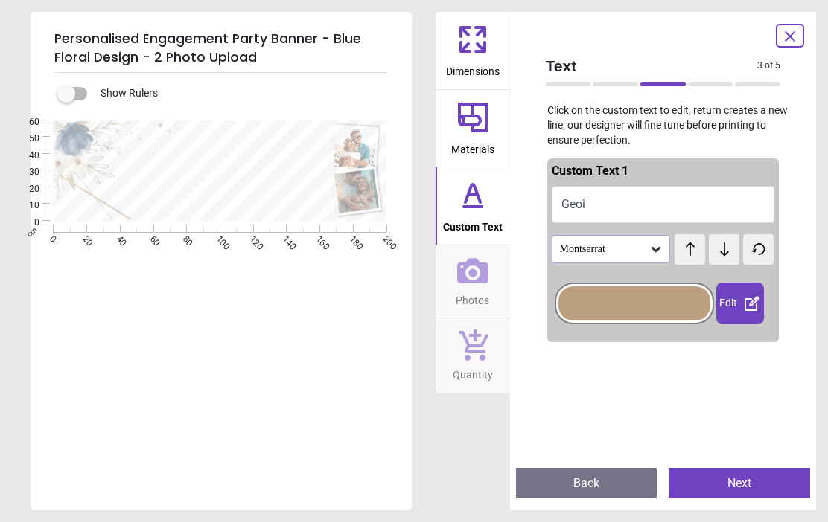
click at [606, 201] on button "Geoi" at bounding box center [663, 204] width 223 height 37
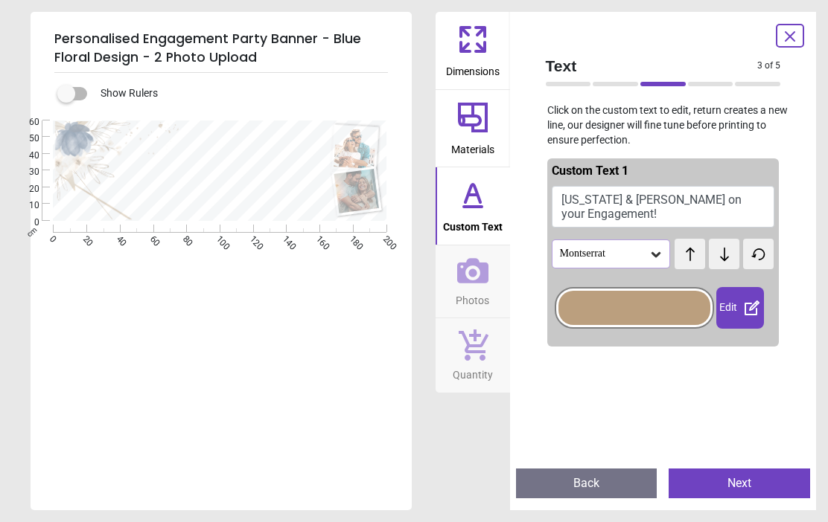
type textarea "**********"
click at [647, 257] on div "Montserrat" at bounding box center [603, 254] width 91 height 13
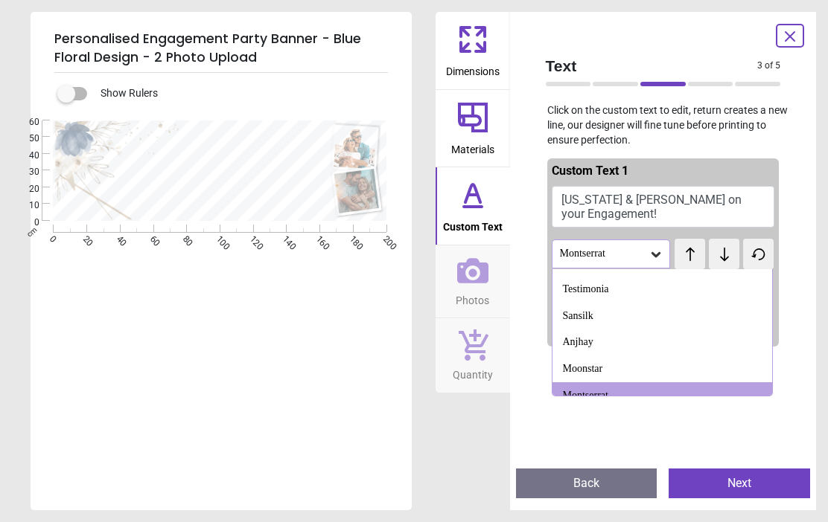
scroll to position [629, 0]
click at [603, 362] on div "Moonstar" at bounding box center [583, 369] width 40 height 15
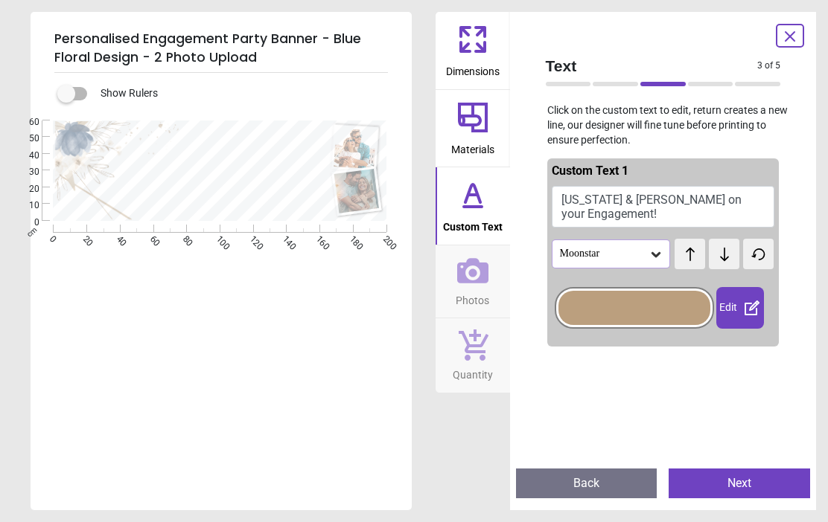
click at [650, 252] on icon at bounding box center [655, 254] width 15 height 15
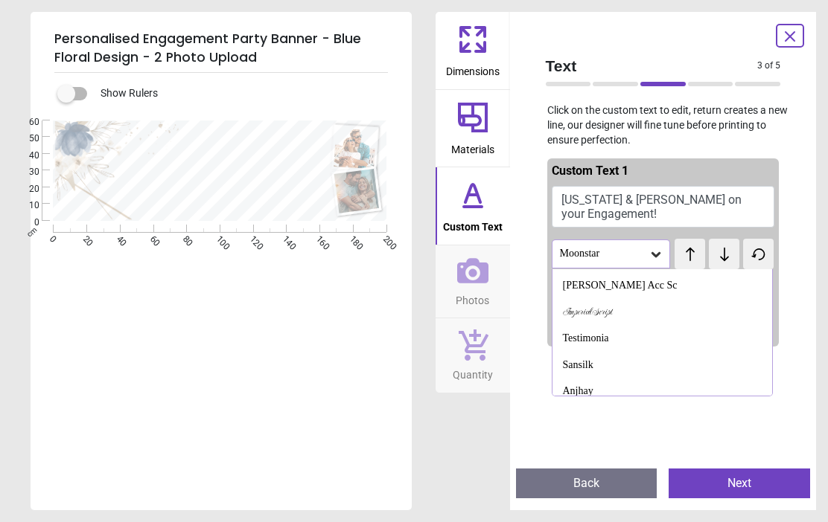
scroll to position [603, 0]
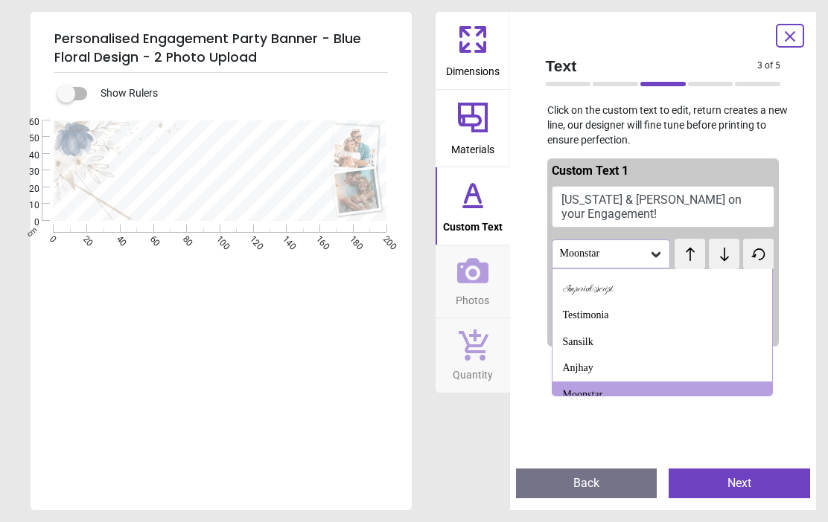
click at [581, 335] on div "Sansilk" at bounding box center [578, 342] width 31 height 15
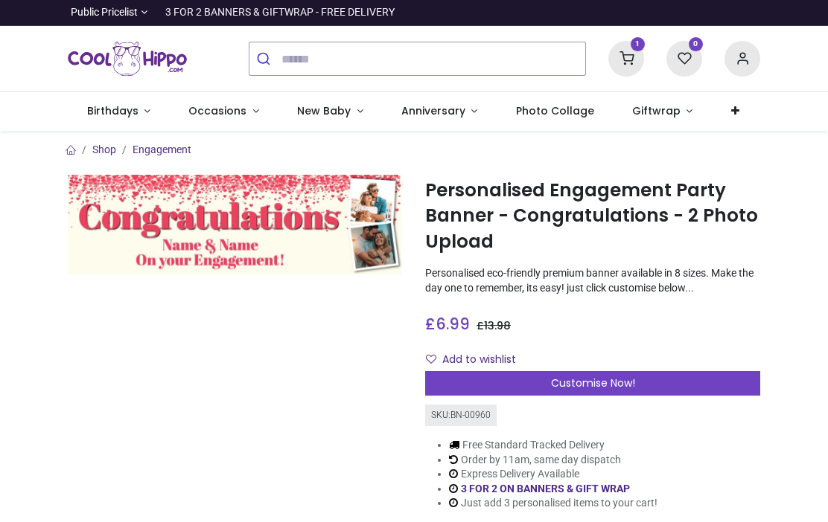
click at [721, 394] on div "Customise Now!" at bounding box center [592, 383] width 335 height 25
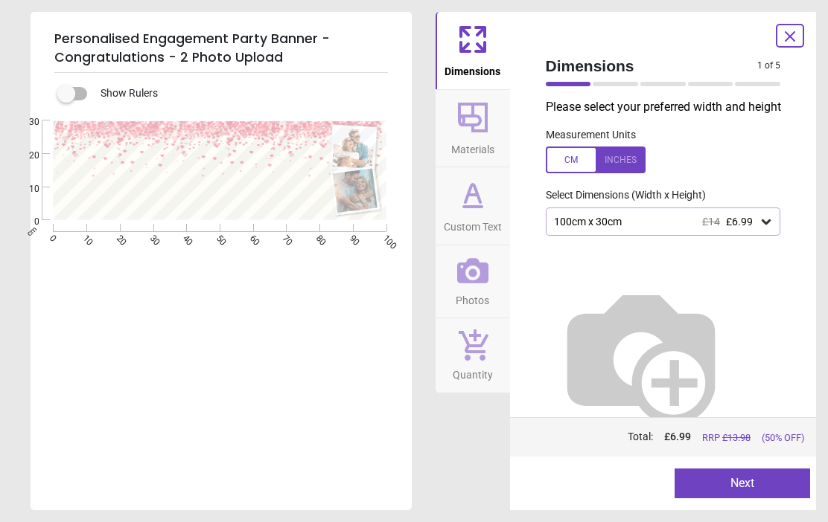
click at [764, 229] on icon at bounding box center [765, 221] width 15 height 15
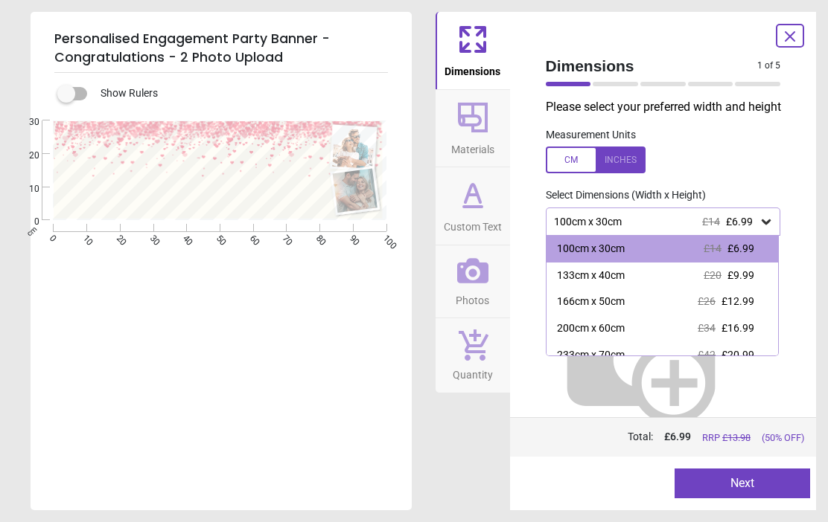
click at [746, 334] on span "£16.99" at bounding box center [737, 328] width 33 height 12
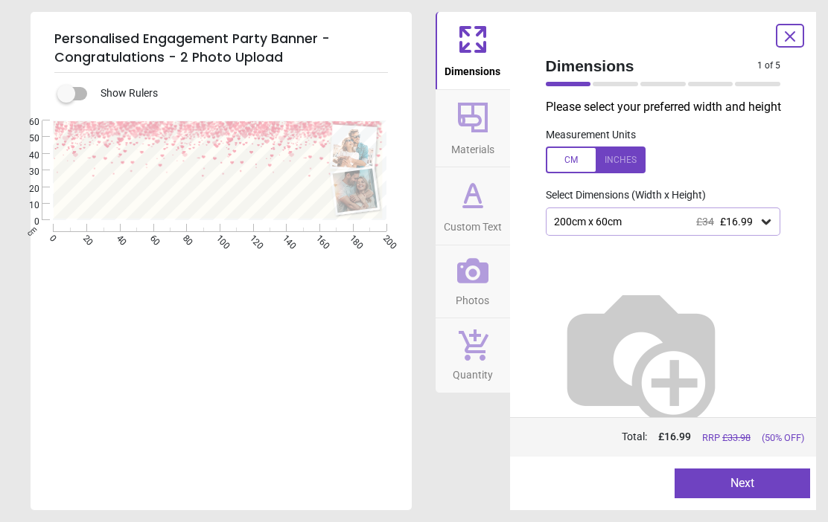
click at [764, 479] on button "Next" at bounding box center [741, 484] width 135 height 30
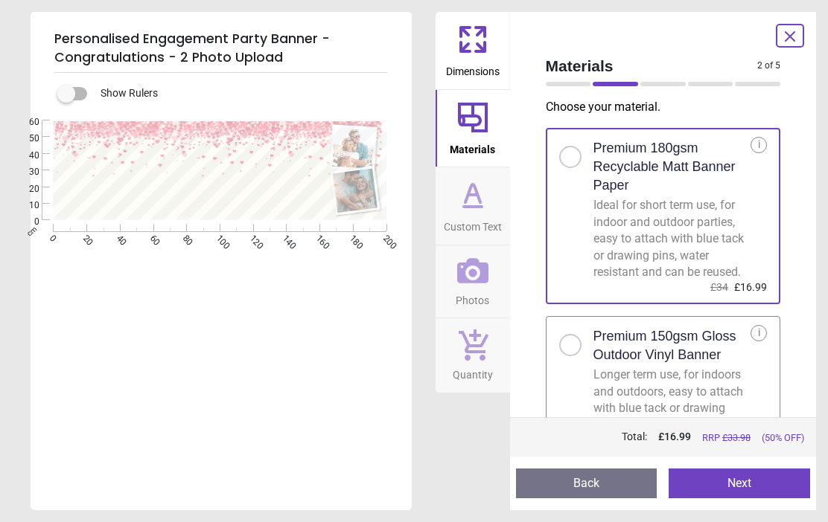
click at [584, 357] on div at bounding box center [576, 340] width 34 height 31
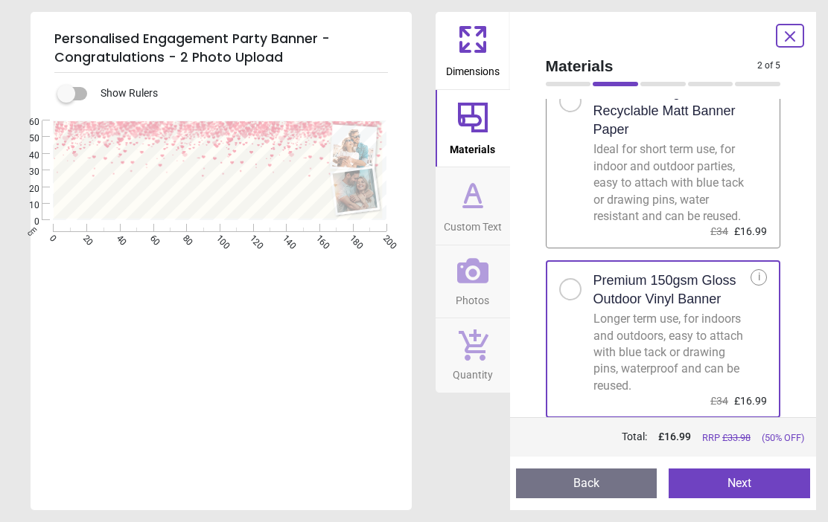
scroll to position [67, 0]
click at [480, 207] on icon at bounding box center [473, 207] width 18 height 0
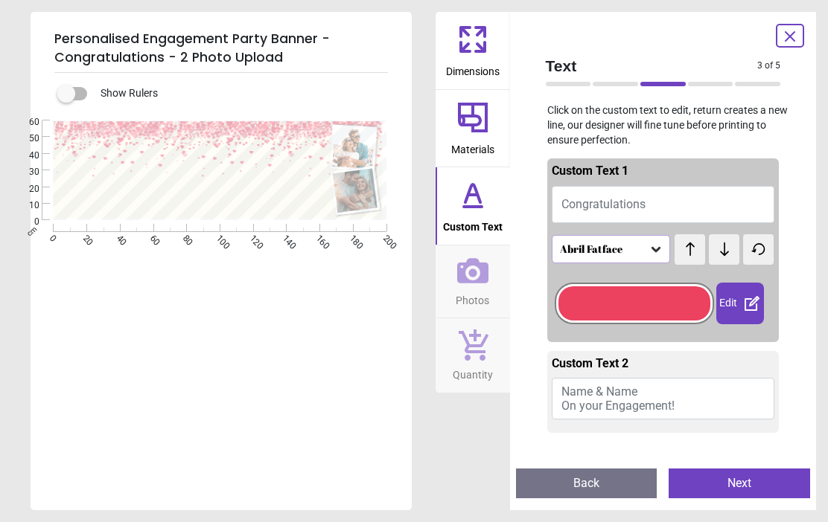
click at [642, 202] on span "Congratulations" at bounding box center [603, 204] width 84 height 14
type textarea "**********"
click at [795, 35] on icon at bounding box center [790, 37] width 18 height 18
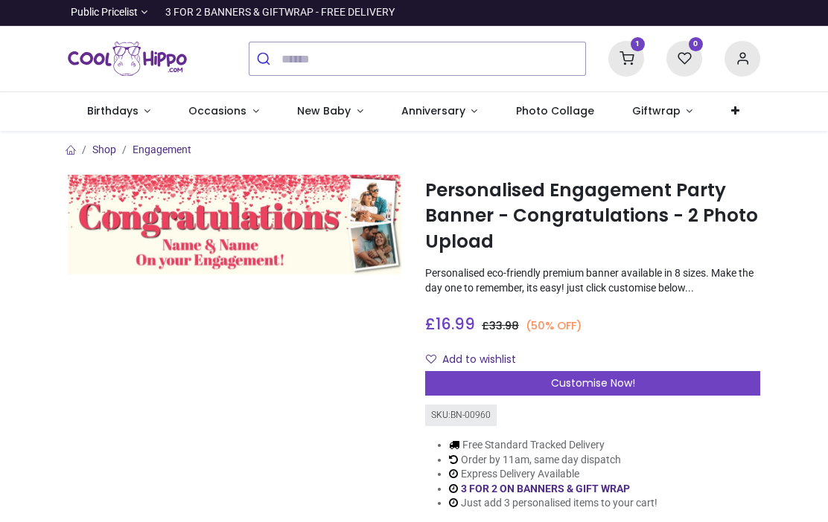
click at [635, 59] on icon at bounding box center [626, 59] width 36 height 36
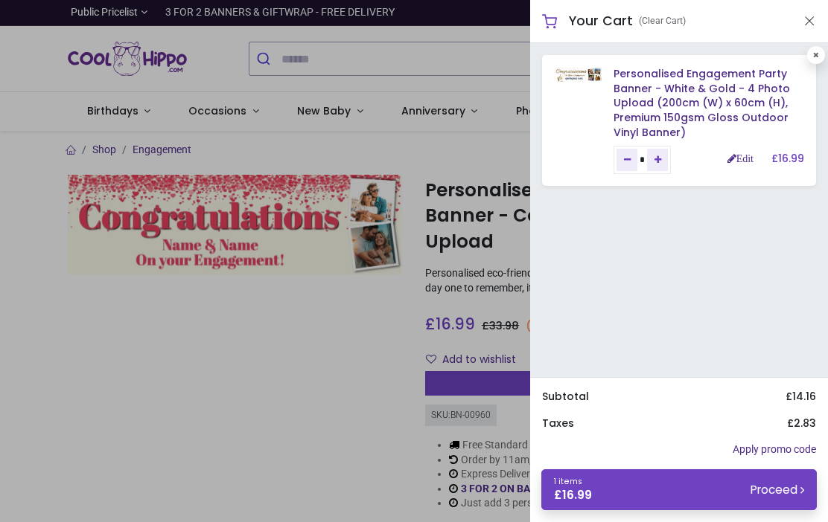
click at [592, 76] on img at bounding box center [578, 75] width 48 height 14
click at [747, 99] on link "Personalised Engagement Party Banner - White & Gold - 4 Photo Upload (200cm (W)…" at bounding box center [701, 102] width 176 height 73
click at [715, 93] on link "Personalised Engagement Party Banner - White & Gold - 4 Photo Upload (200cm (W)…" at bounding box center [701, 102] width 176 height 73
click at [589, 80] on img at bounding box center [578, 75] width 48 height 14
click at [580, 80] on img at bounding box center [578, 75] width 48 height 14
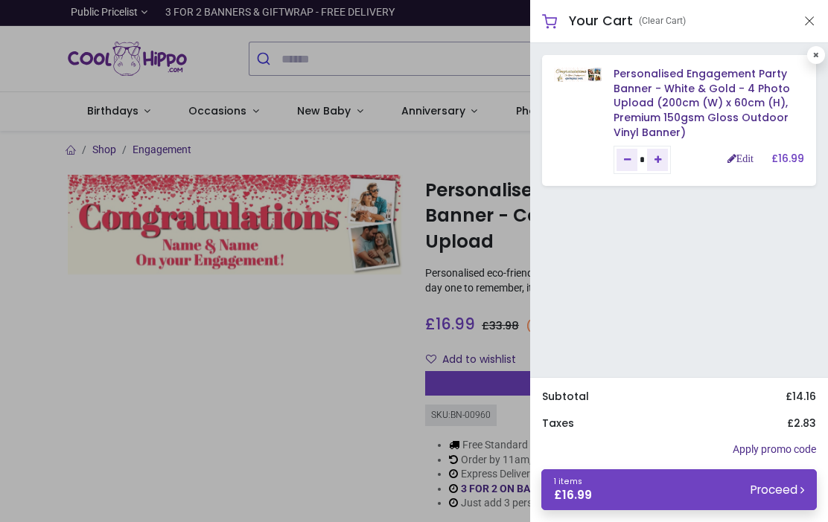
click at [572, 73] on img at bounding box center [578, 75] width 48 height 14
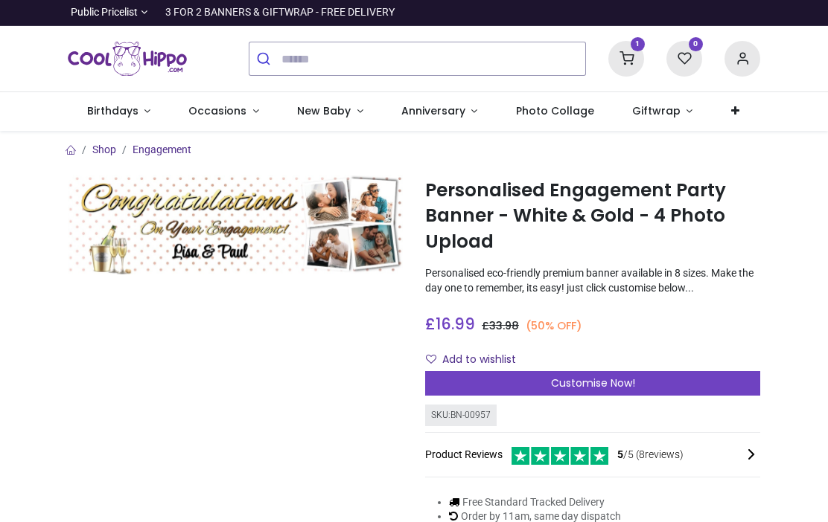
click at [626, 60] on icon at bounding box center [626, 59] width 36 height 36
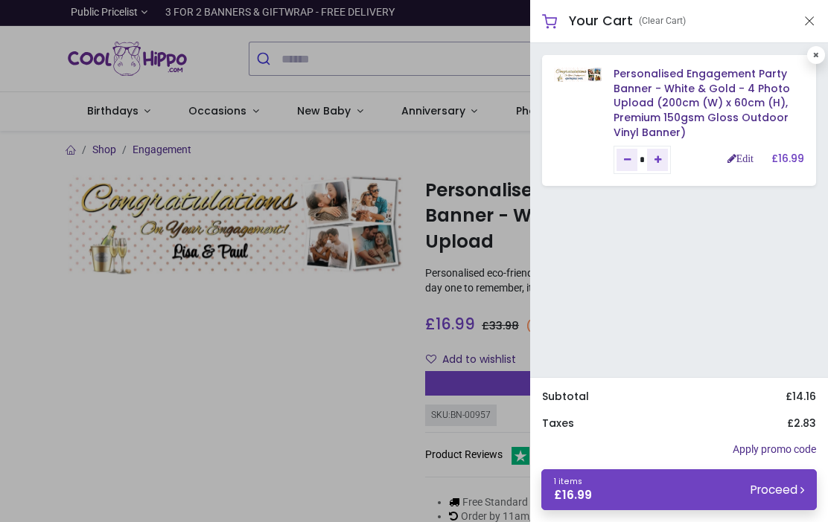
click at [720, 97] on link "Personalised Engagement Party Banner - White & Gold - 4 Photo Upload (200cm (W)…" at bounding box center [701, 102] width 176 height 73
click at [586, 79] on img at bounding box center [578, 75] width 48 height 14
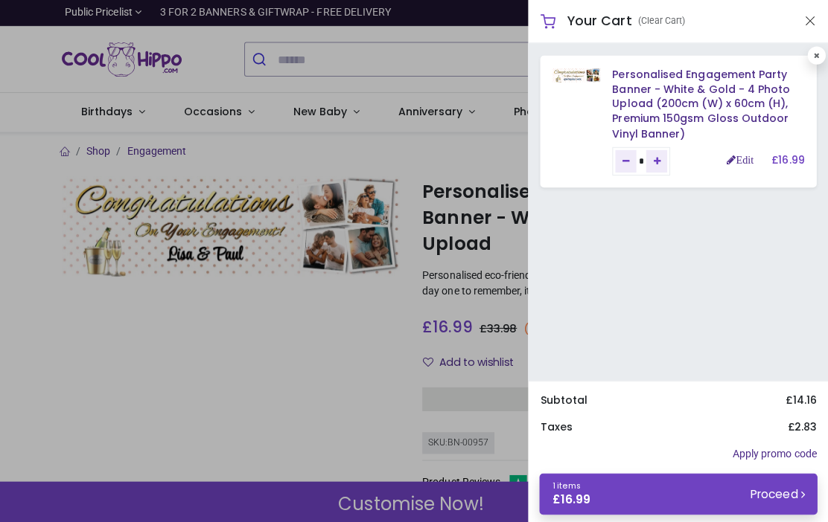
click at [396, 389] on div at bounding box center [414, 261] width 828 height 522
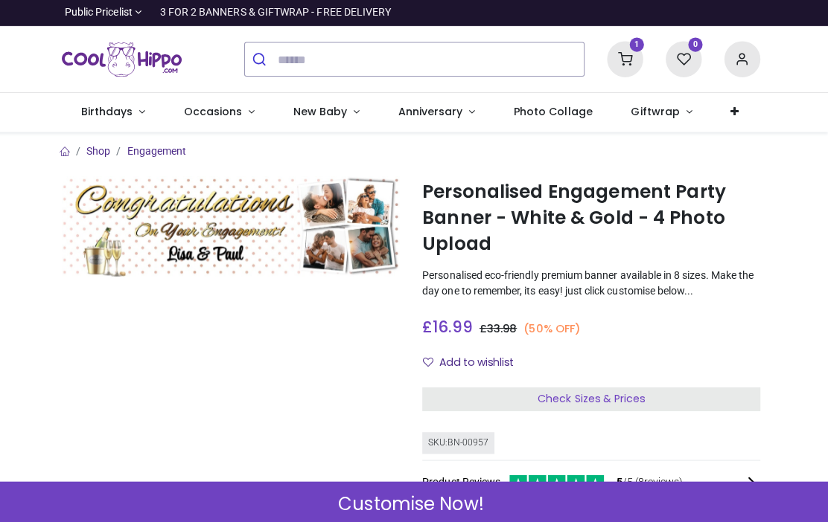
click at [132, 119] on link "Birthdays" at bounding box center [119, 111] width 102 height 39
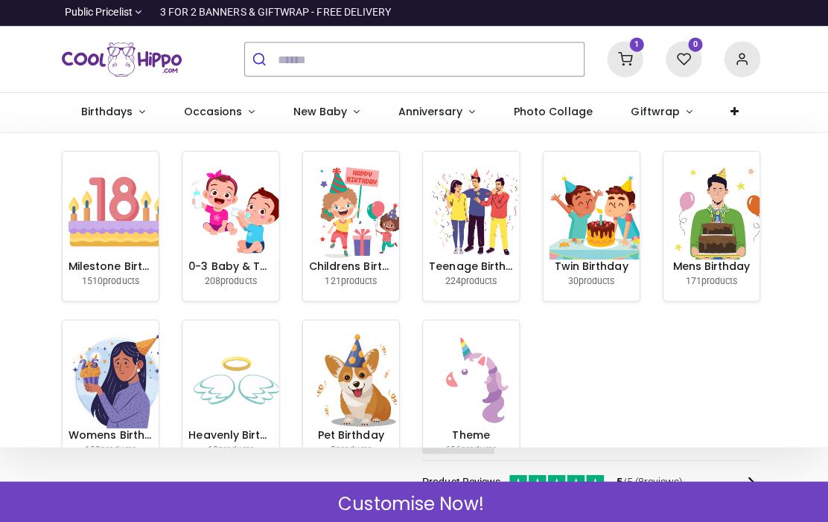
click at [240, 119] on link "Occasions" at bounding box center [224, 111] width 109 height 39
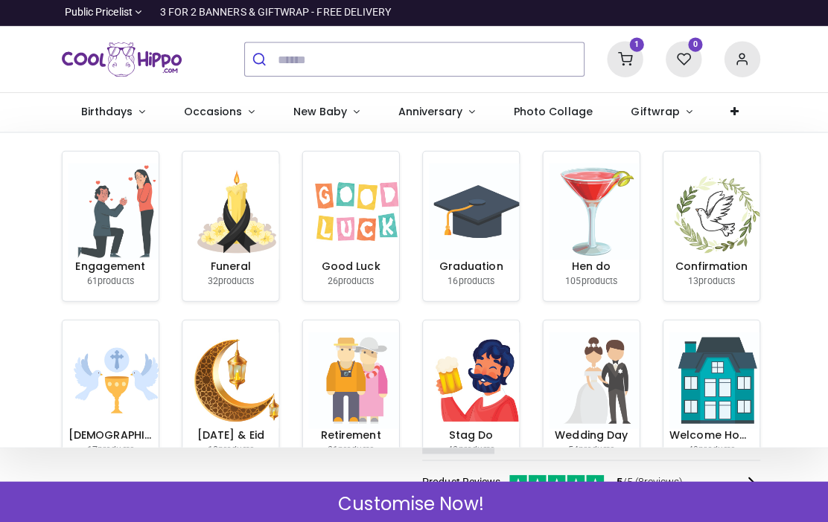
click at [106, 247] on img at bounding box center [121, 209] width 95 height 95
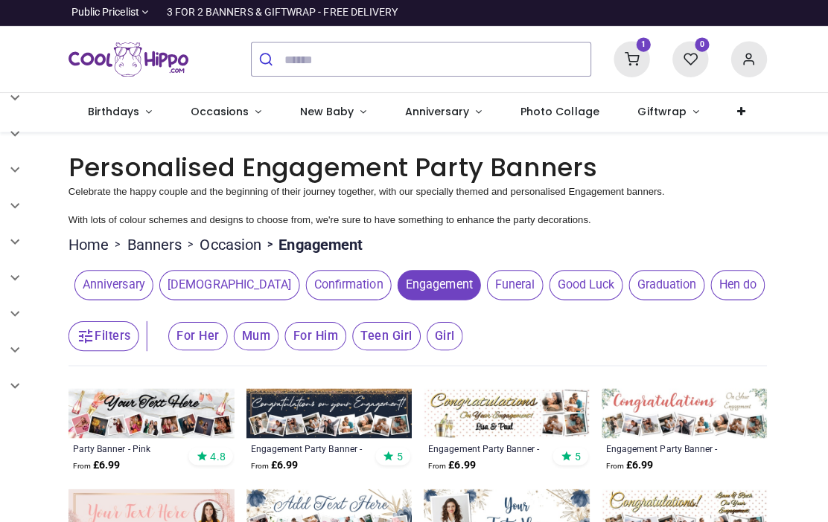
click at [665, 116] on span "Giftwrap" at bounding box center [657, 110] width 51 height 15
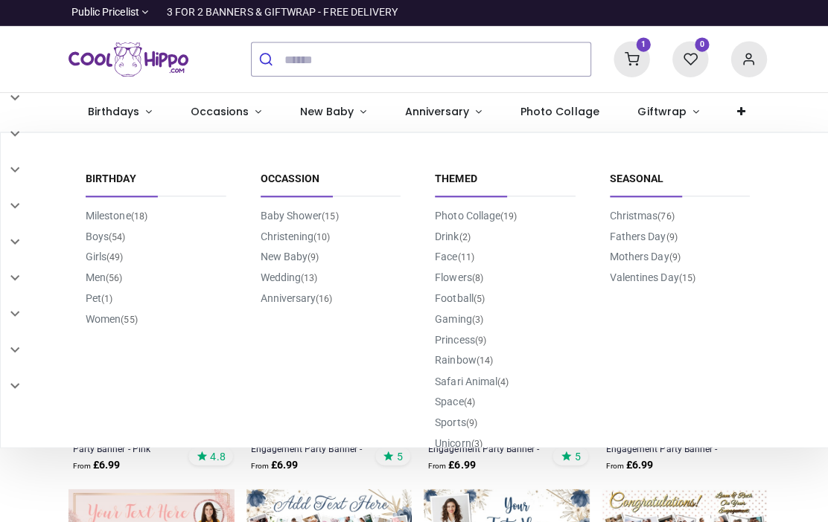
click at [308, 213] on link "Baby Shower (15)" at bounding box center [296, 214] width 77 height 12
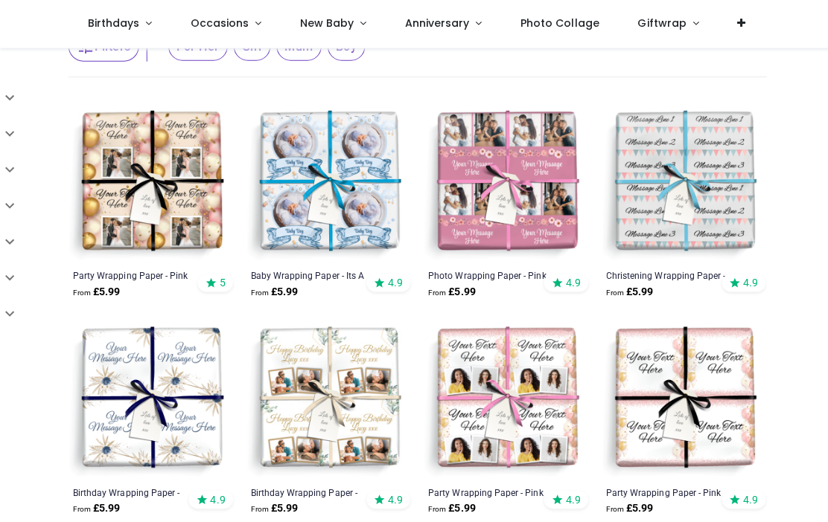
scroll to position [211, 0]
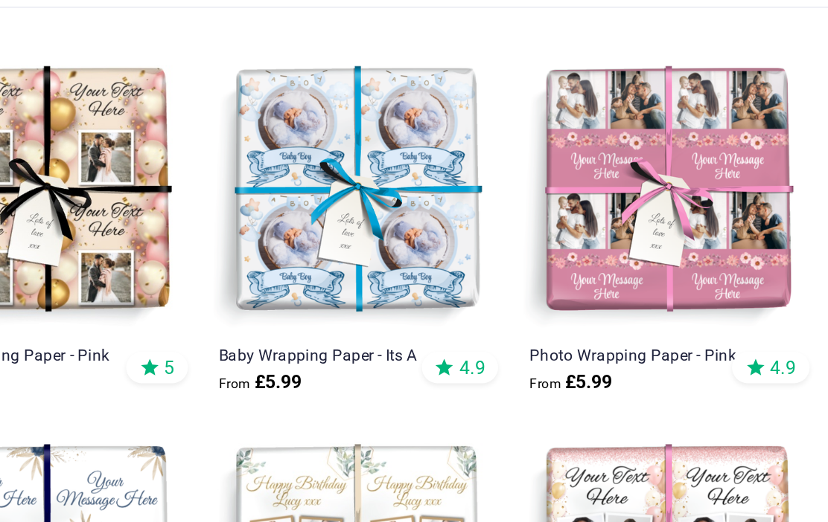
click at [244, 127] on img at bounding box center [326, 185] width 164 height 164
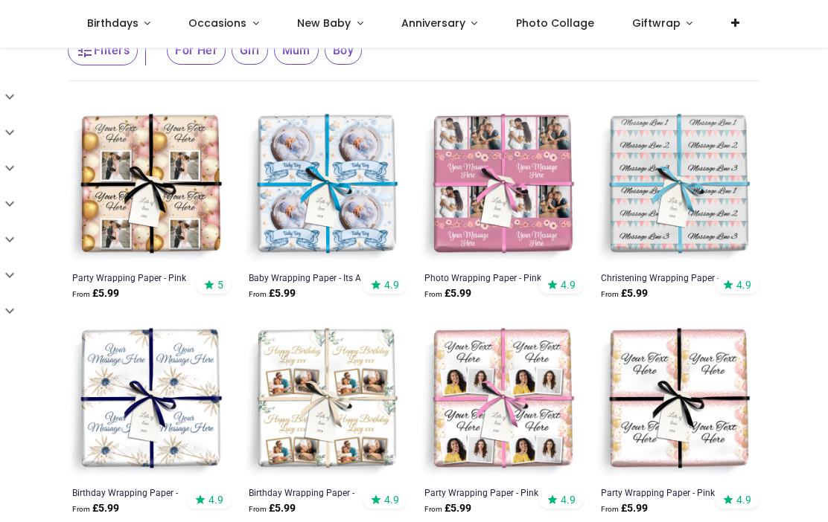
click at [712, 228] on img at bounding box center [678, 185] width 164 height 164
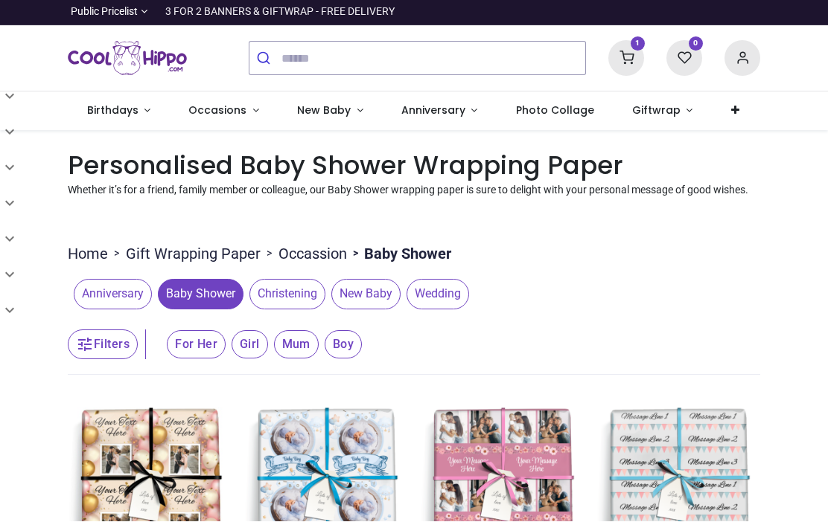
scroll to position [0, 0]
click at [630, 62] on icon at bounding box center [626, 59] width 36 height 36
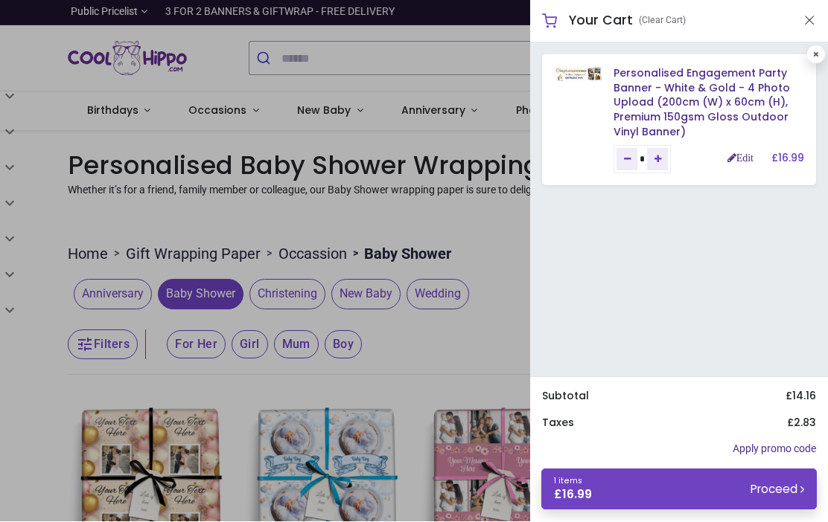
click at [782, 490] on small "Proceed" at bounding box center [777, 490] width 54 height 16
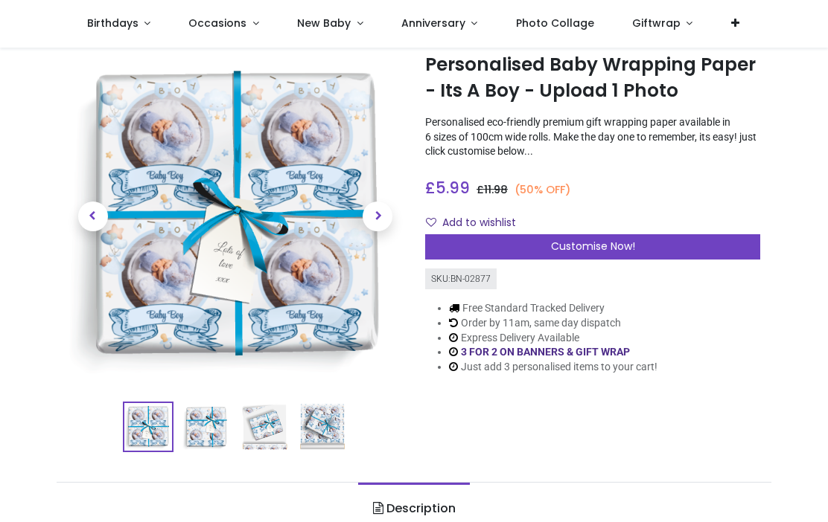
scroll to position [40, 0]
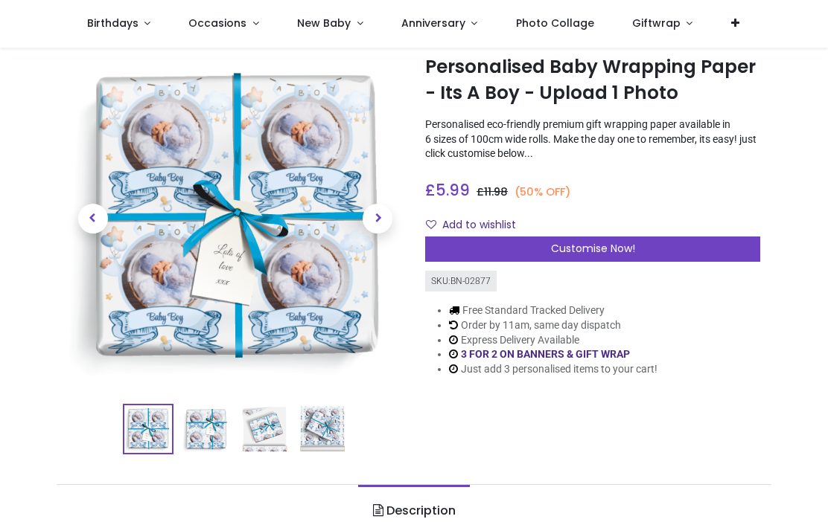
click at [680, 249] on div "Customise Now!" at bounding box center [592, 249] width 335 height 25
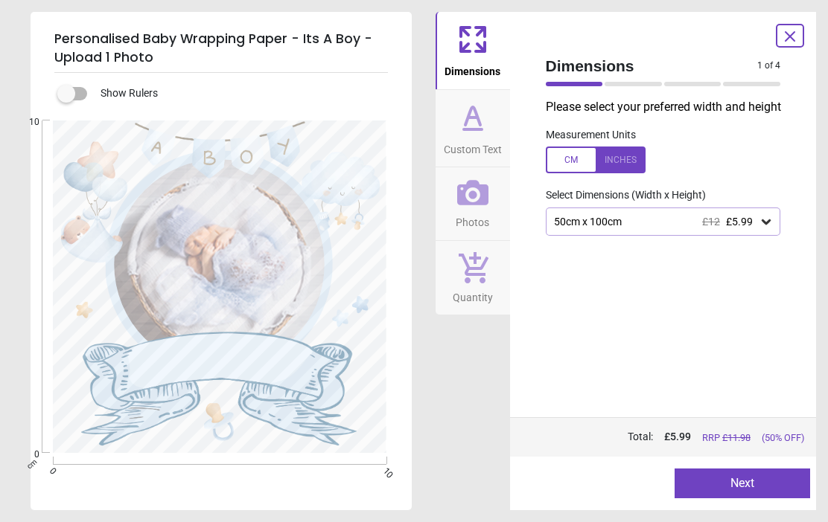
click at [768, 229] on icon at bounding box center [765, 221] width 15 height 15
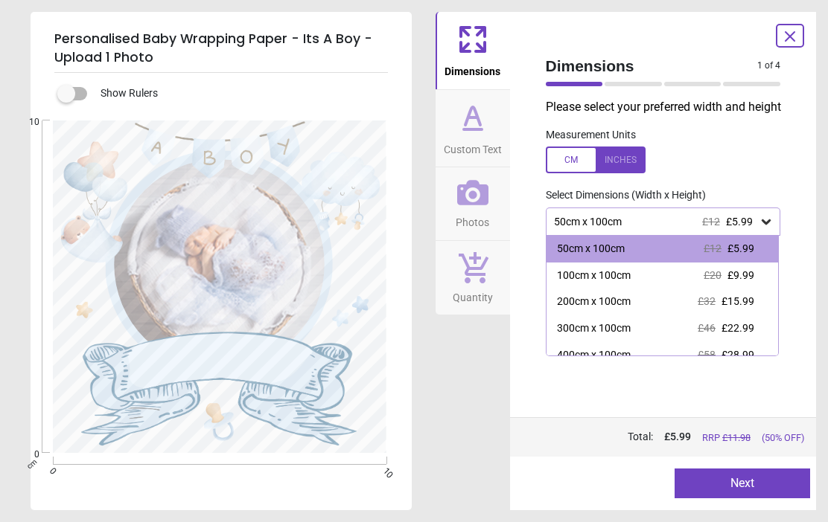
click at [735, 281] on span "£9.99" at bounding box center [740, 275] width 27 height 12
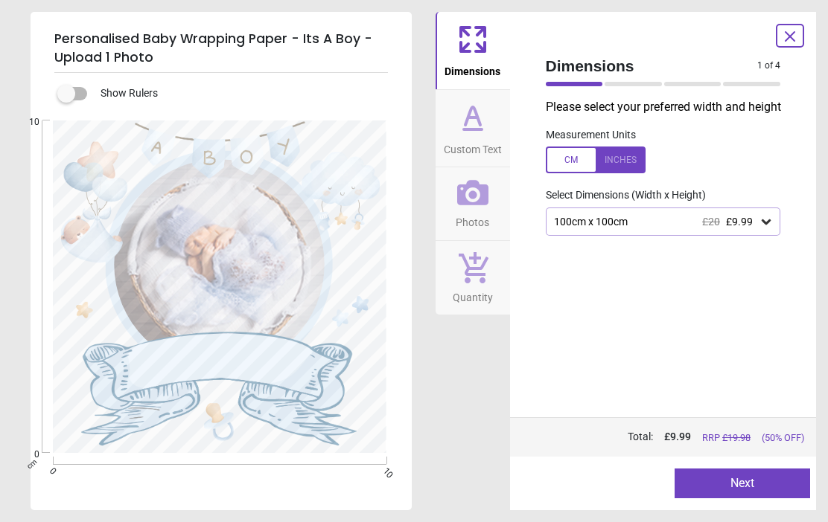
click at [758, 229] on icon at bounding box center [765, 221] width 15 height 15
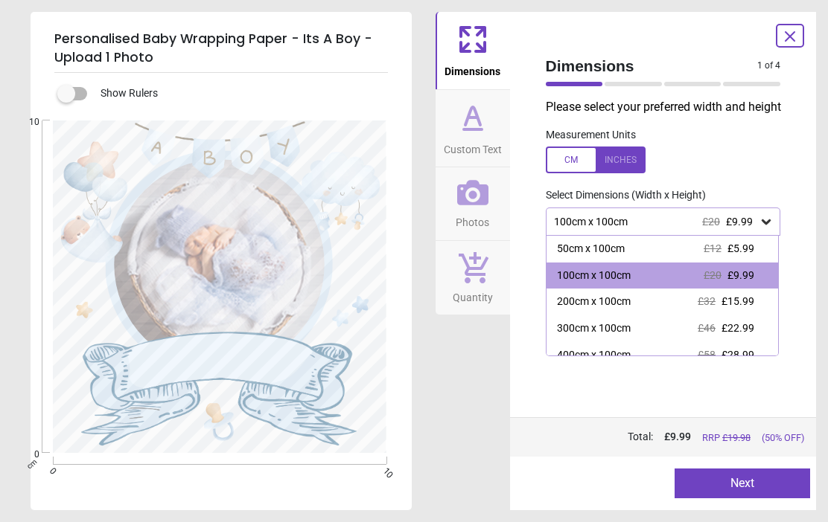
click at [743, 255] on span "£5.99" at bounding box center [740, 249] width 27 height 12
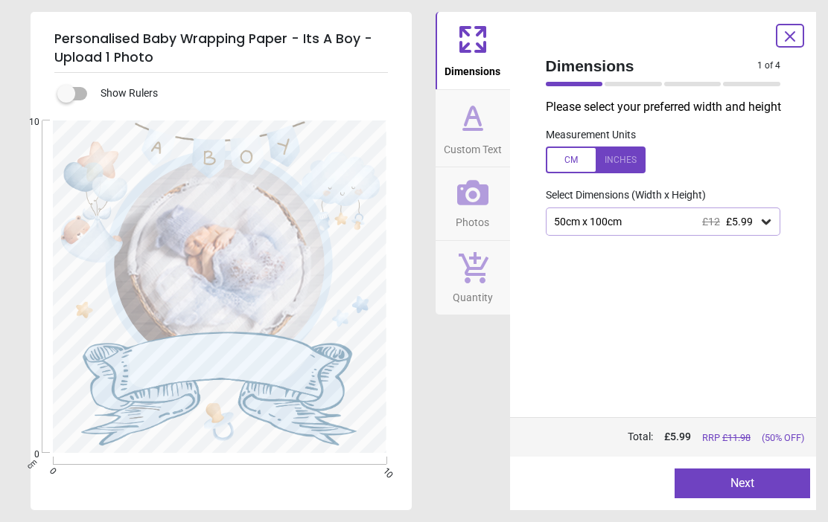
click at [757, 228] on div "50cm x 100cm £12 £5.99" at bounding box center [655, 222] width 207 height 13
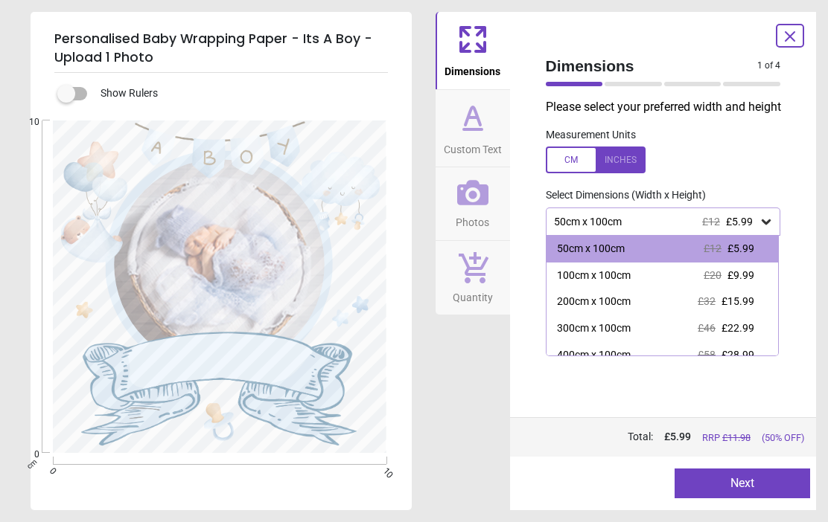
click at [745, 281] on span "£9.99" at bounding box center [740, 275] width 27 height 12
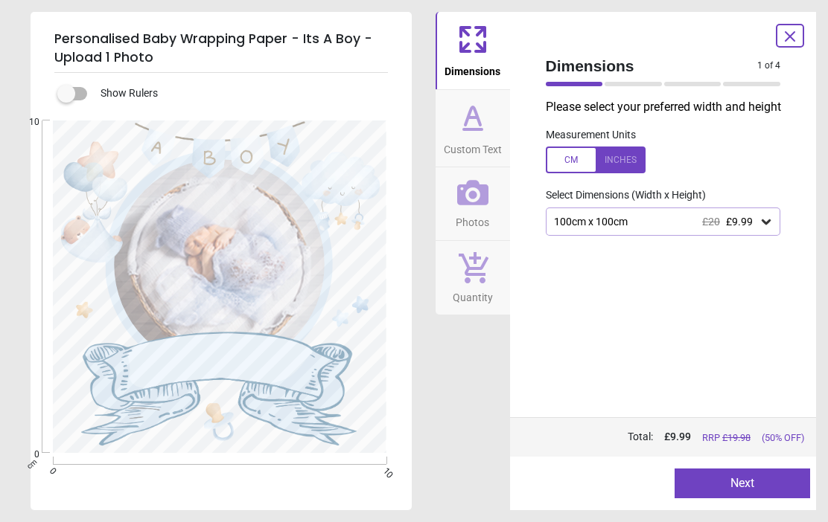
click at [484, 122] on icon at bounding box center [473, 118] width 36 height 36
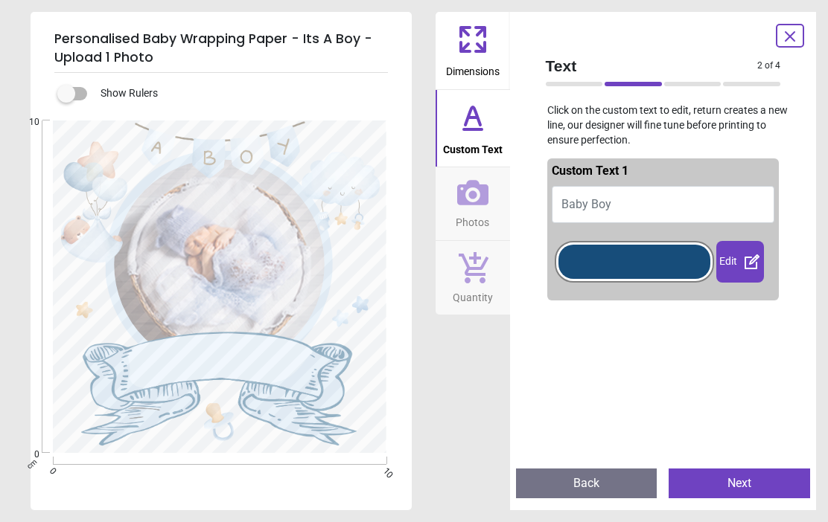
click at [656, 202] on button "Baby Boy" at bounding box center [663, 204] width 223 height 37
type textarea "******"
click at [738, 260] on div "Edit" at bounding box center [740, 262] width 48 height 42
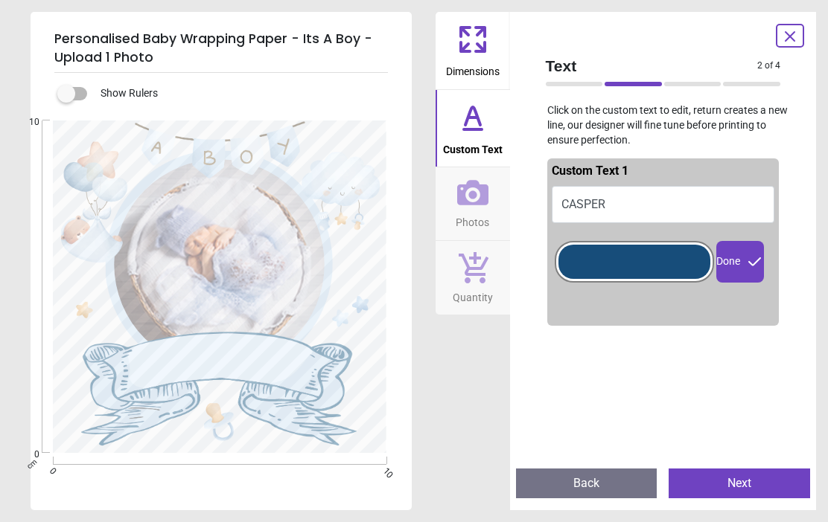
click at [473, 208] on span "Photos" at bounding box center [471, 219] width 33 height 22
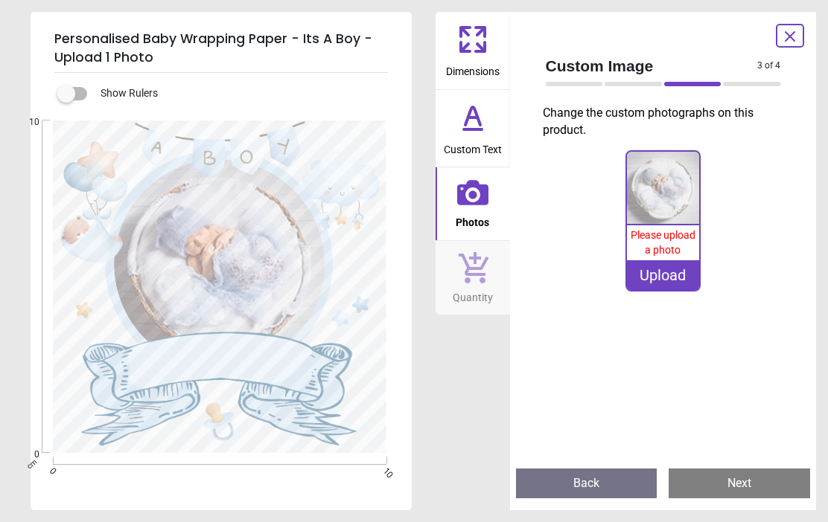
click at [484, 269] on icon at bounding box center [472, 267] width 31 height 33
click at [470, 286] on span "Quantity" at bounding box center [473, 295] width 40 height 22
click at [678, 285] on div "Upload" at bounding box center [663, 275] width 72 height 30
click at [475, 287] on span "Quantity" at bounding box center [473, 295] width 40 height 22
click at [479, 204] on icon at bounding box center [472, 192] width 31 height 25
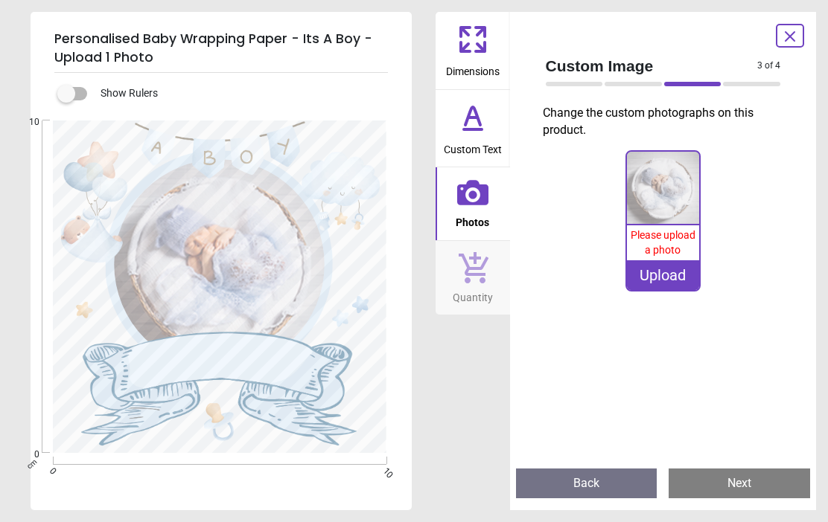
click at [787, 38] on icon at bounding box center [790, 37] width 18 height 18
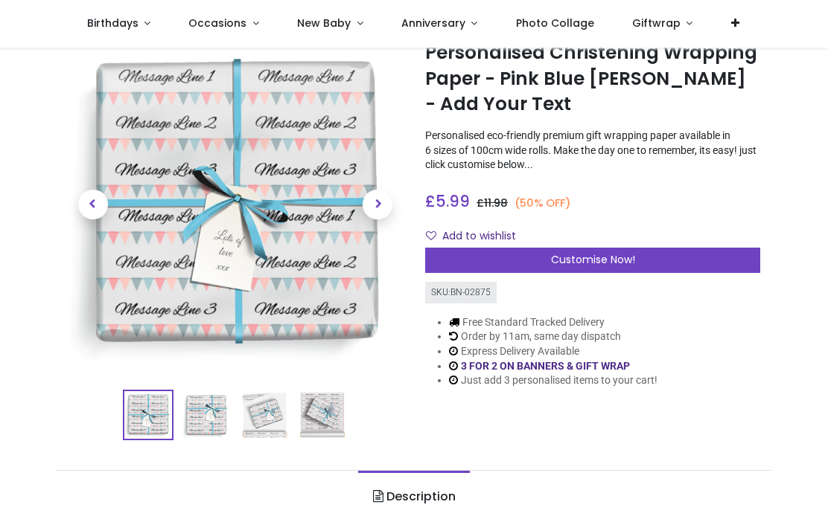
scroll to position [57, 0]
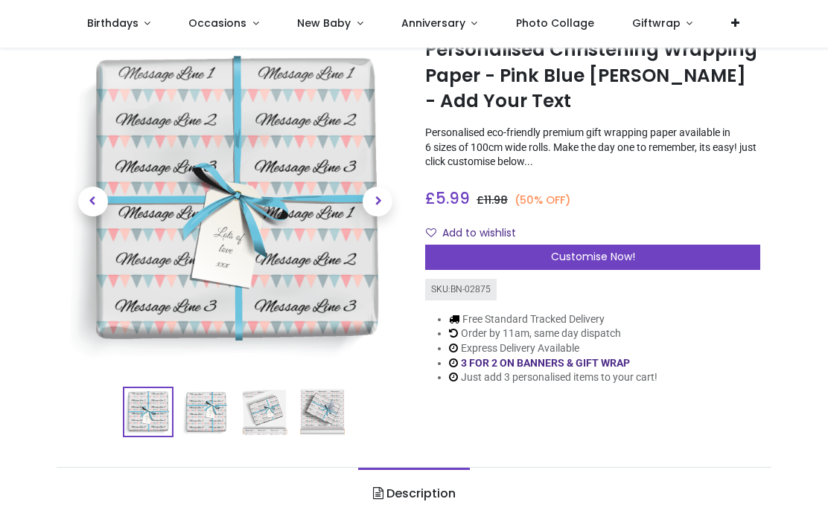
click at [688, 252] on div "Customise Now!" at bounding box center [592, 257] width 335 height 25
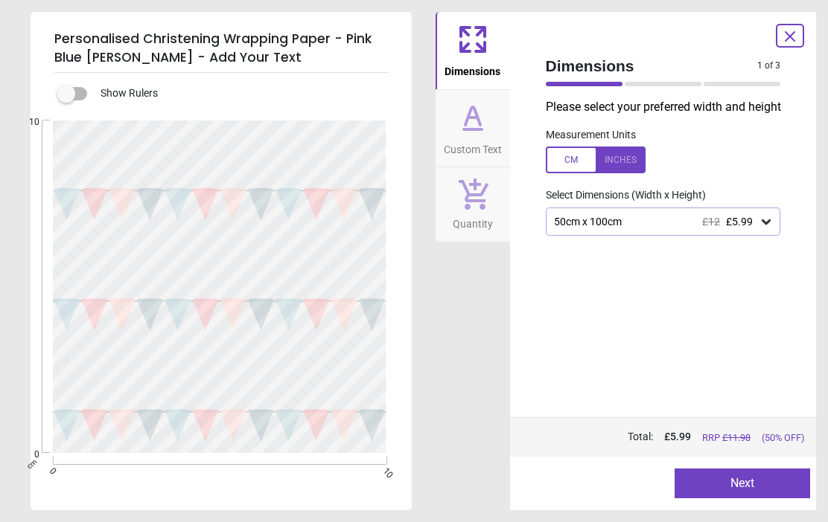
click at [764, 229] on icon at bounding box center [765, 221] width 15 height 15
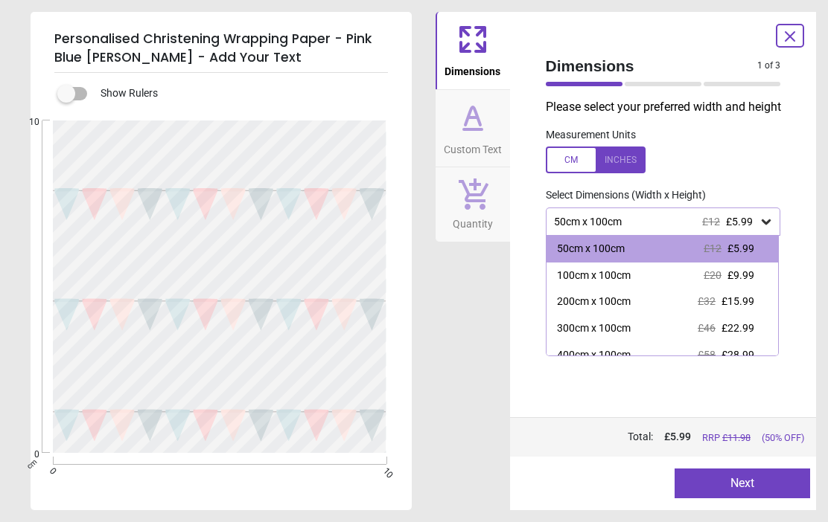
click at [735, 281] on span "£9.99" at bounding box center [740, 275] width 27 height 12
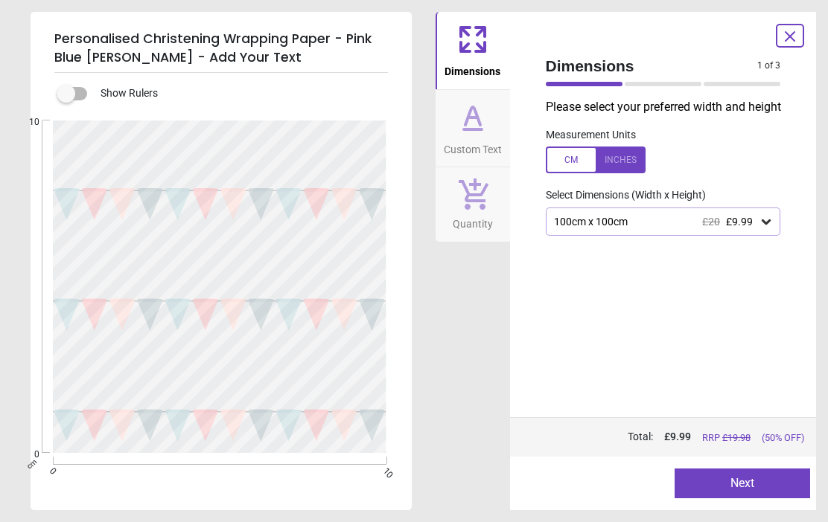
click at [483, 121] on icon at bounding box center [473, 118] width 36 height 36
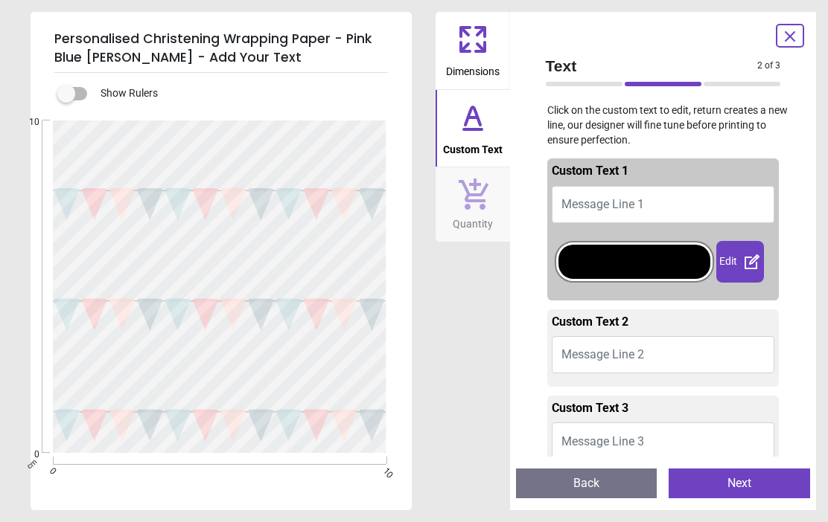
click at [705, 198] on button "Message Line 1" at bounding box center [663, 204] width 223 height 37
type textarea "*"
click at [735, 255] on div "Edit" at bounding box center [740, 262] width 48 height 42
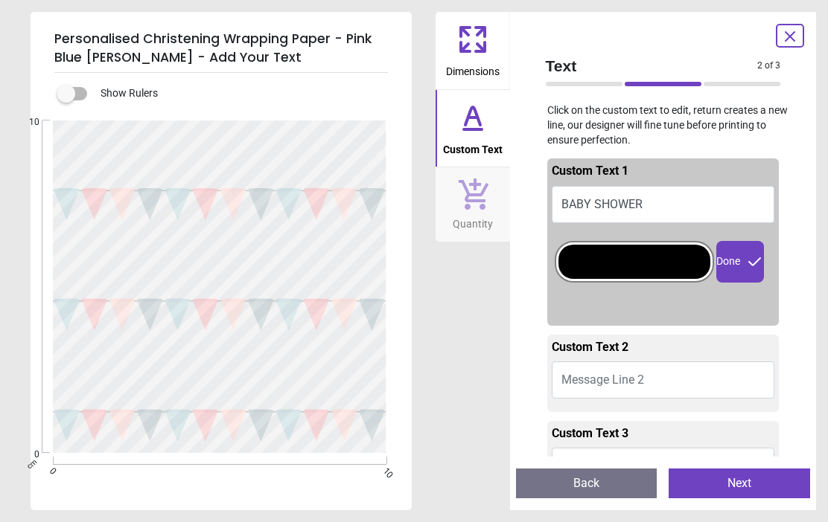
click at [697, 199] on button "BABY SHOWER" at bounding box center [663, 204] width 223 height 37
click at [684, 197] on button "BABY SHOWER" at bounding box center [663, 204] width 223 height 37
click at [688, 383] on button "Message Line 2" at bounding box center [663, 380] width 223 height 37
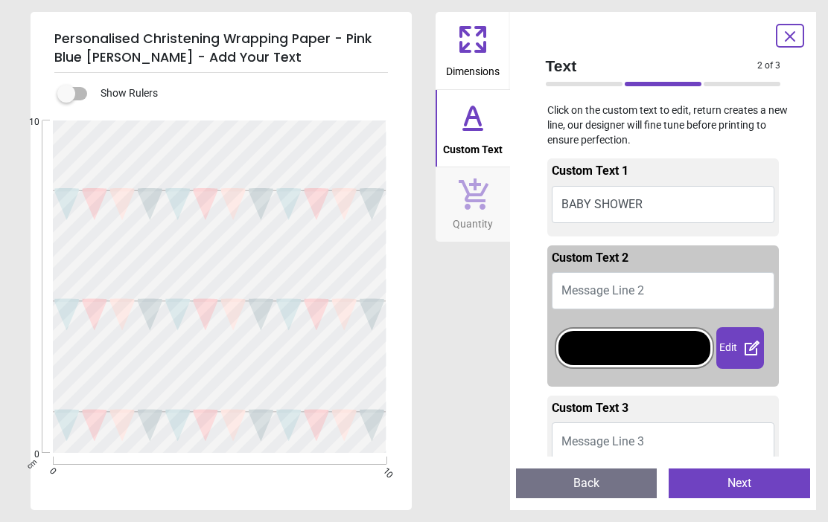
click at [122, 148] on textarea "**********" at bounding box center [220, 154] width 272 height 41
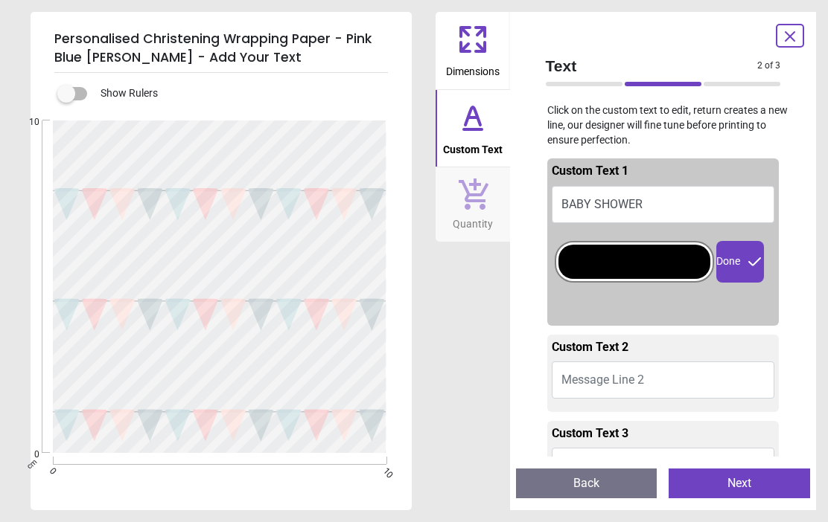
click at [622, 206] on button "BABY SHOWER" at bounding box center [663, 204] width 223 height 37
click at [626, 204] on button "BABY SHOWER" at bounding box center [663, 204] width 223 height 37
click at [228, 165] on textarea "**********" at bounding box center [220, 154] width 272 height 41
click at [222, 162] on textarea "**********" at bounding box center [220, 154] width 272 height 41
click at [219, 160] on textarea "**********" at bounding box center [220, 154] width 272 height 41
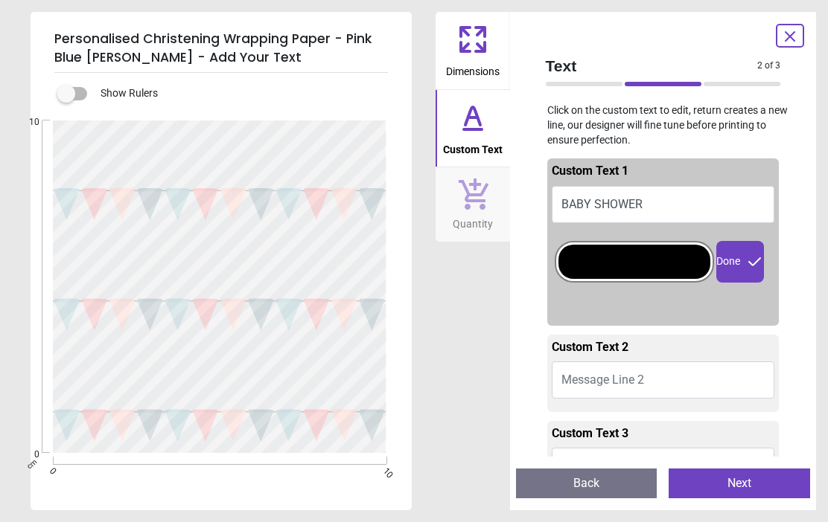
click at [464, 69] on span "Dimensions" at bounding box center [473, 68] width 54 height 22
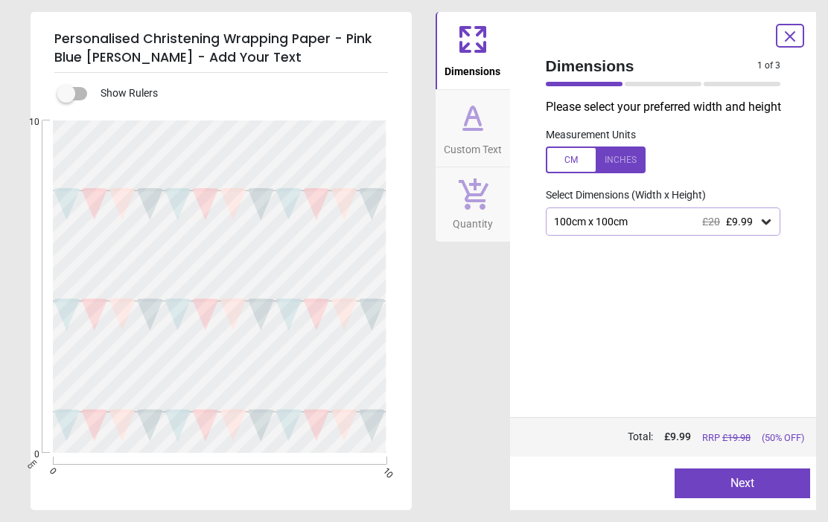
click at [470, 110] on icon at bounding box center [472, 116] width 15 height 18
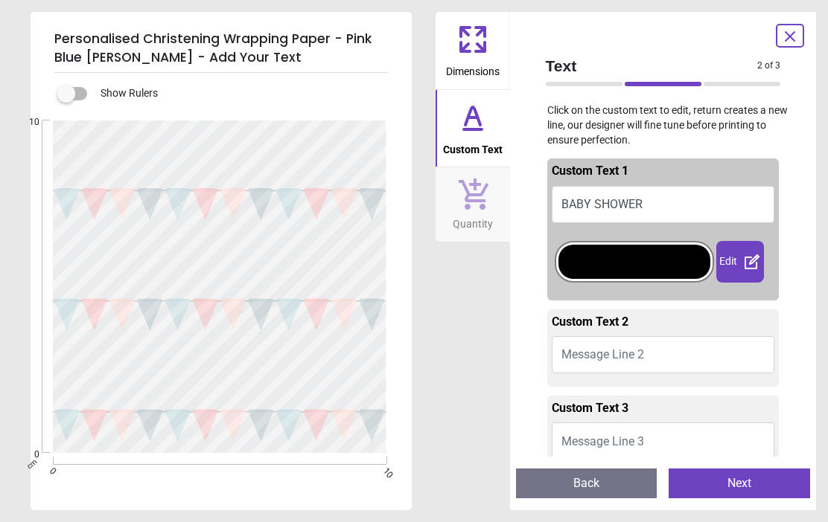
click at [636, 209] on button "BABY SHOWER" at bounding box center [663, 204] width 223 height 37
click at [656, 215] on button "BABY SHOWER" at bounding box center [663, 204] width 223 height 37
type textarea "*"
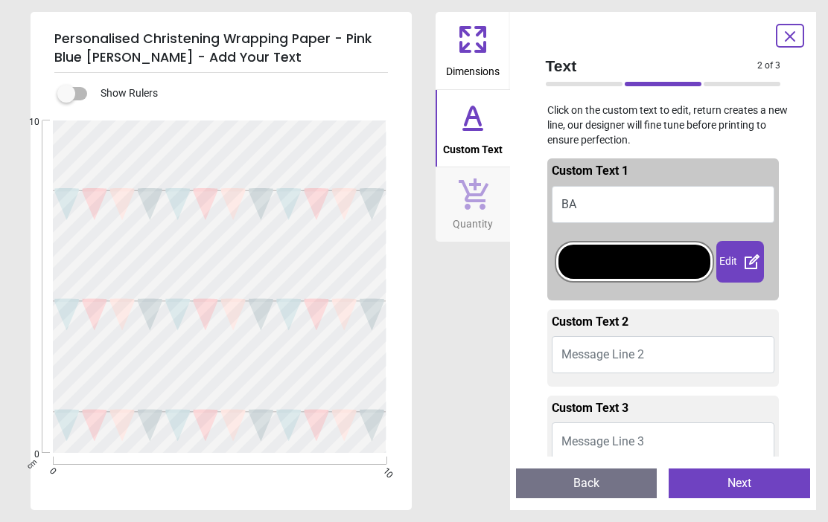
type textarea "*"
type textarea "******"
click at [127, 274] on textarea at bounding box center [220, 264] width 272 height 41
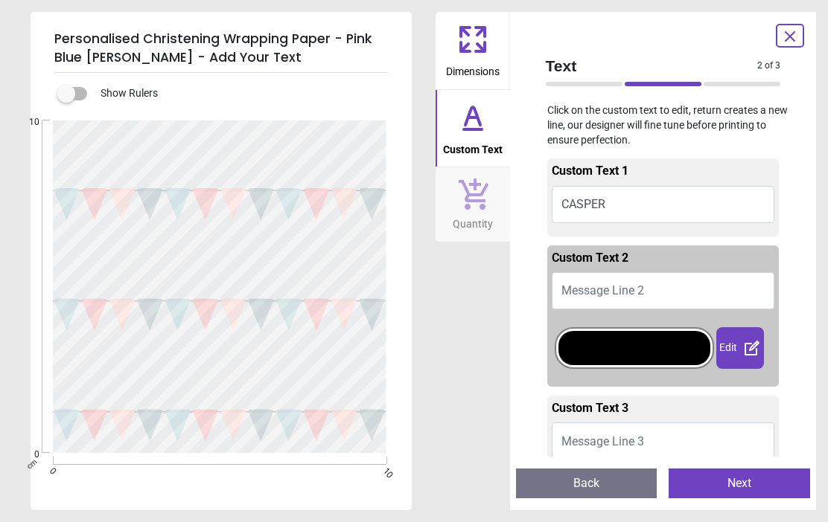
click at [665, 277] on button "Message Line 2" at bounding box center [663, 290] width 223 height 37
type textarea "*"
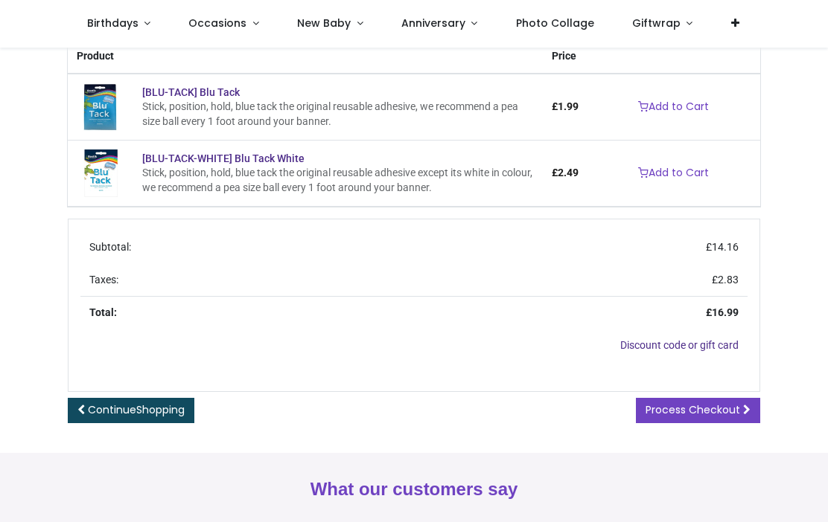
scroll to position [307, 0]
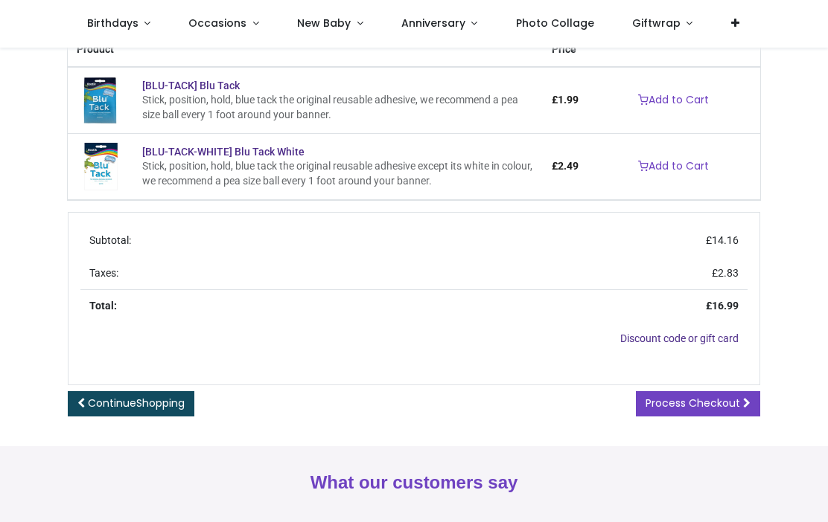
click at [743, 409] on span at bounding box center [746, 403] width 7 height 10
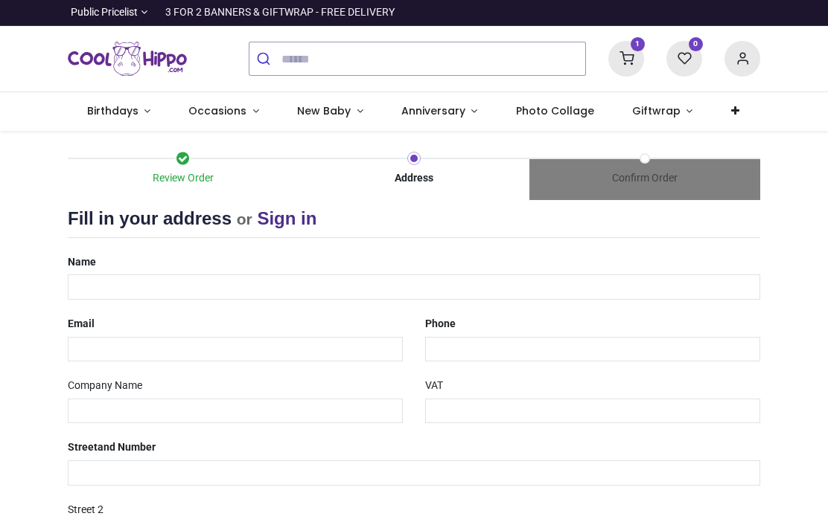
select select "***"
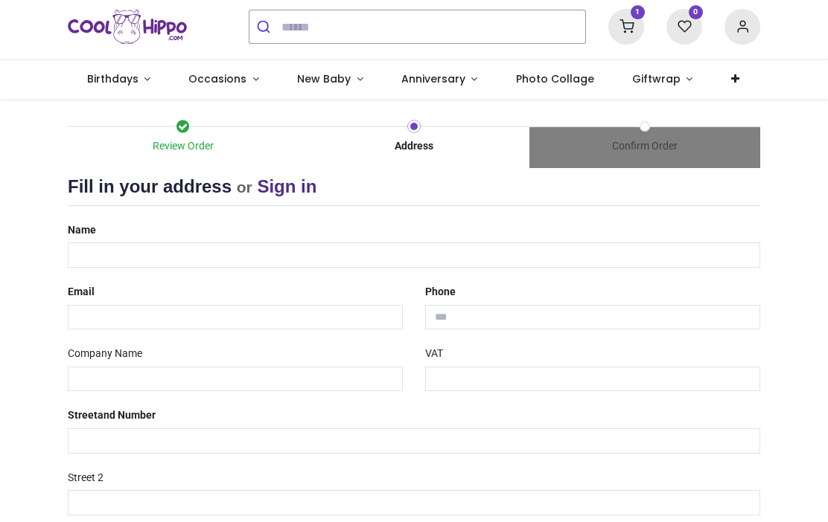
scroll to position [33, 0]
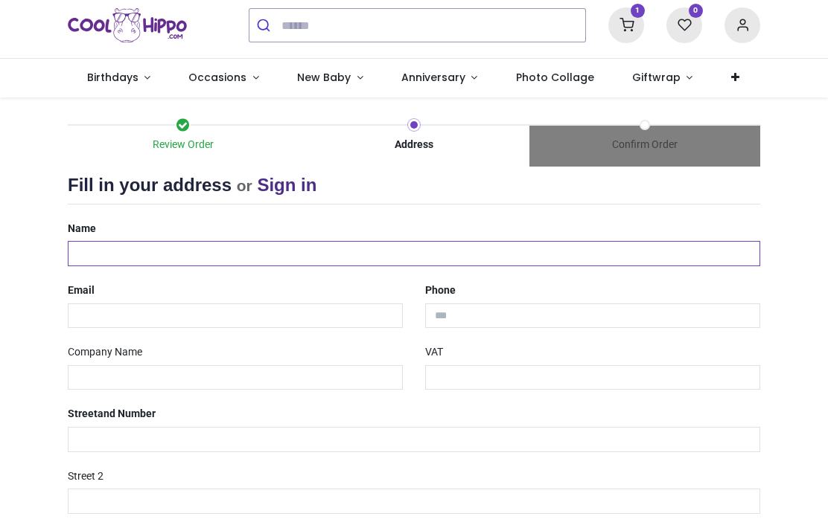
click at [97, 256] on input "text" at bounding box center [414, 253] width 692 height 25
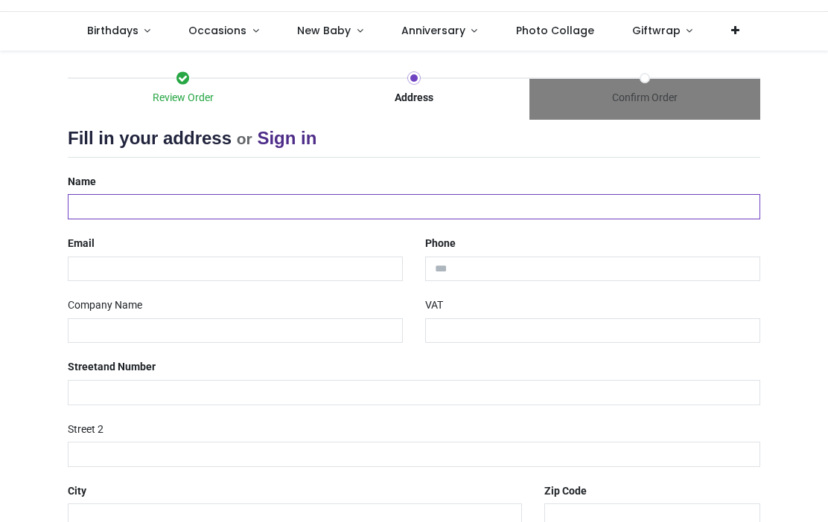
scroll to position [81, 0]
type input "**********"
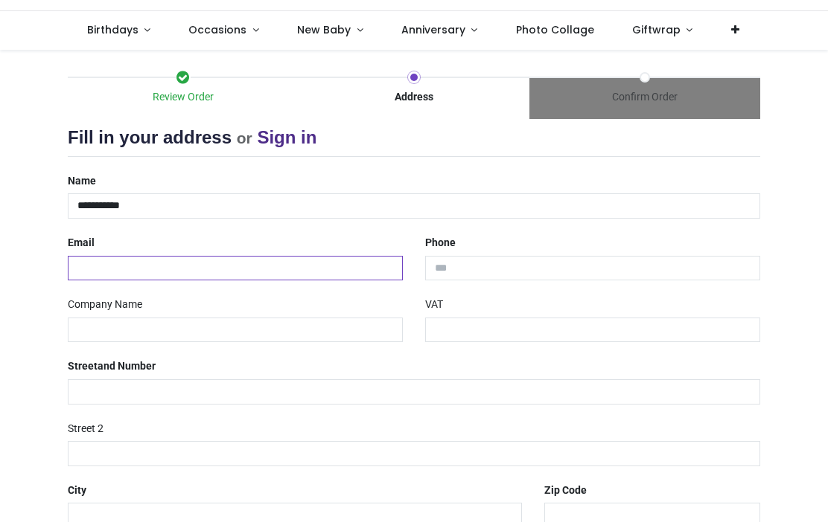
type input "**********"
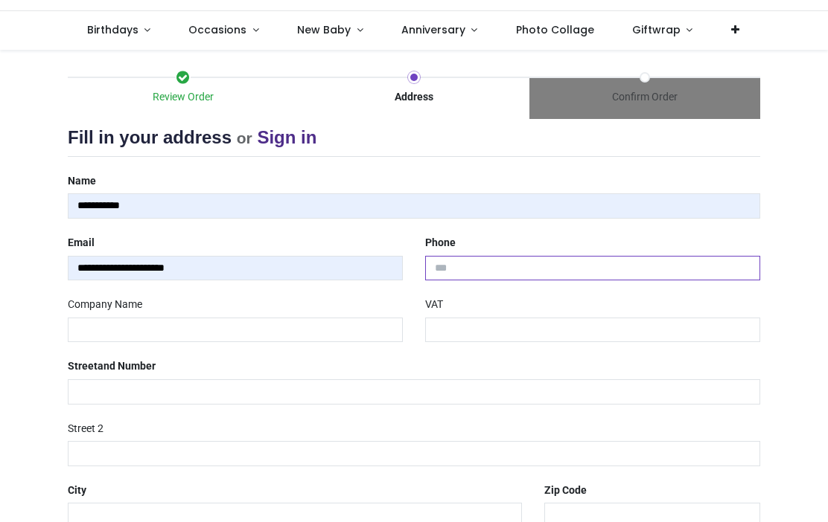
type input "**********"
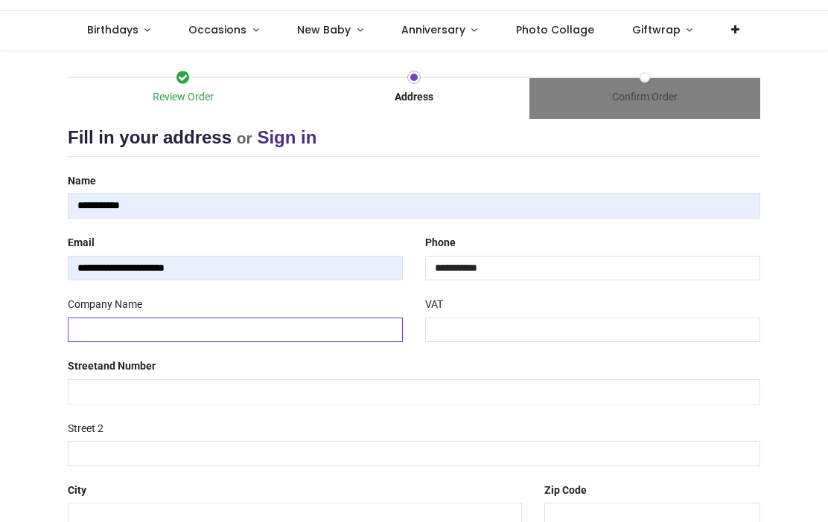
type input "**********"
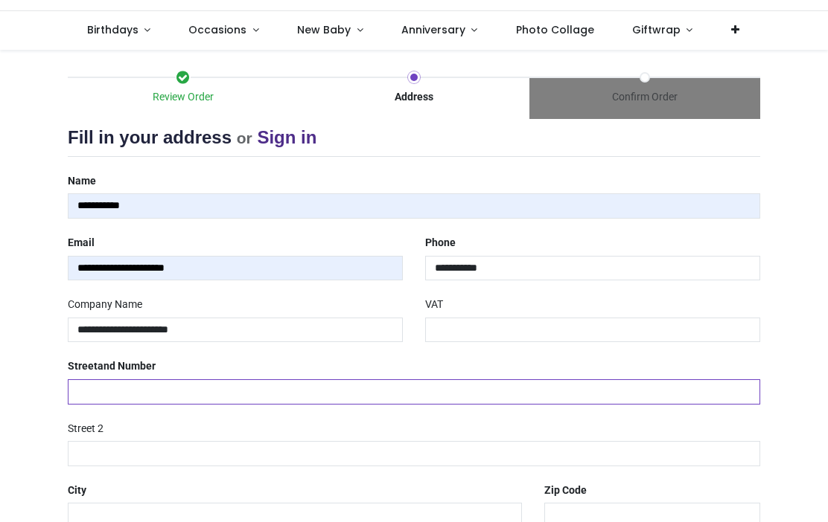
type input "**********"
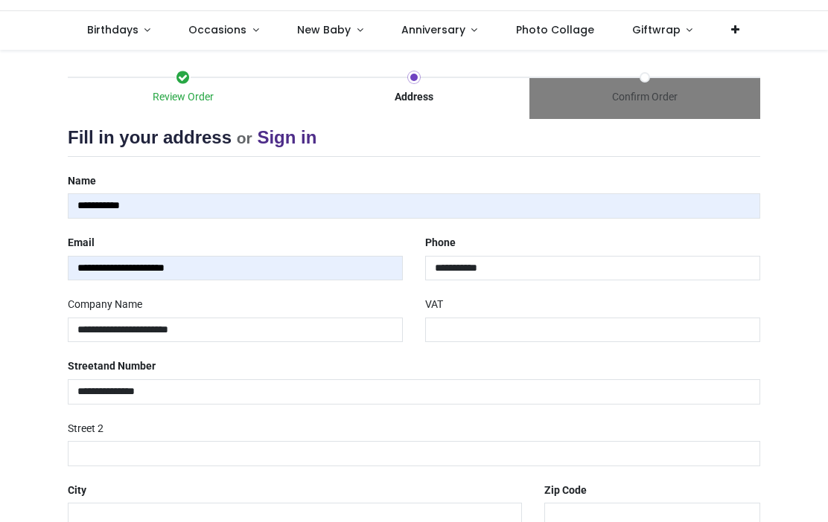
type input "**********"
type input "*********"
type input "*******"
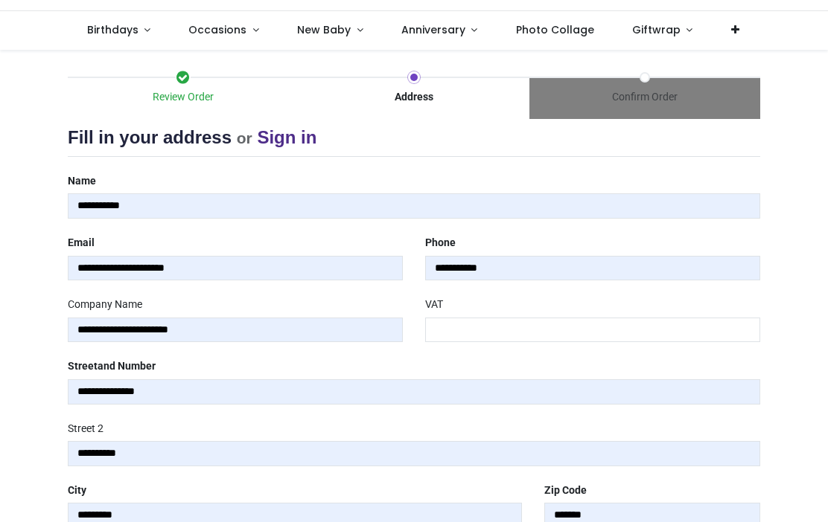
select select "***"
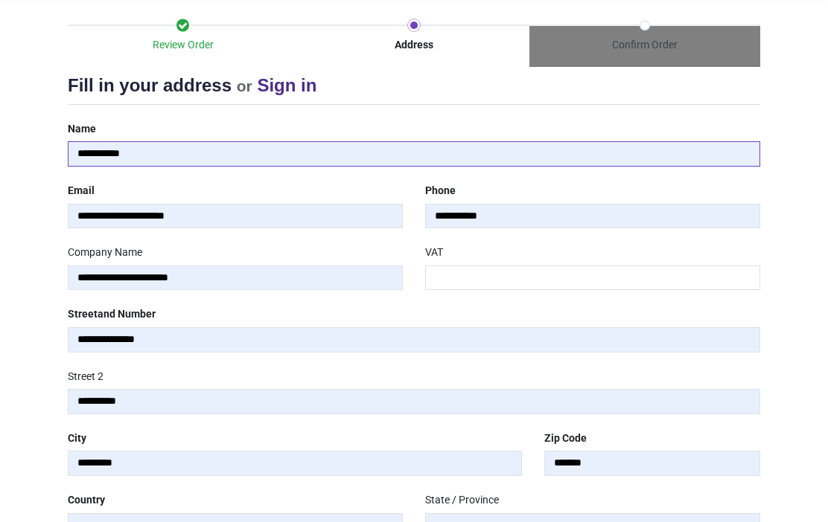
scroll to position [135, 0]
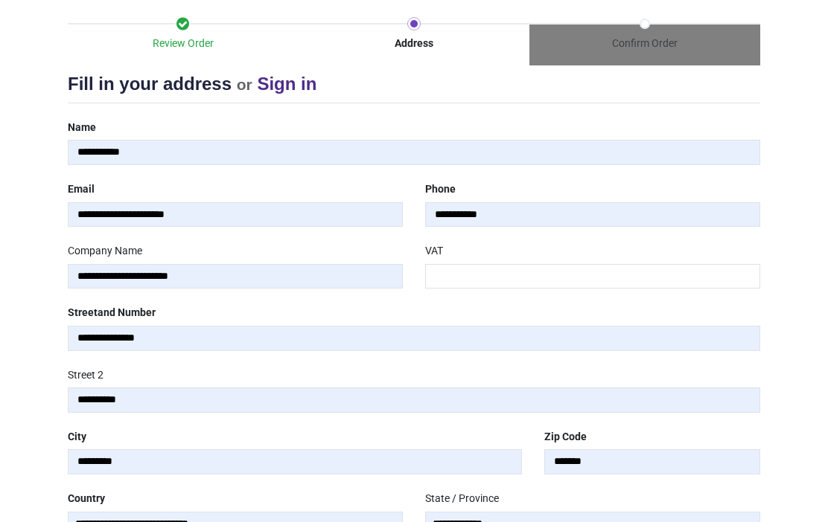
click at [553, 213] on input "**********" at bounding box center [592, 214] width 335 height 25
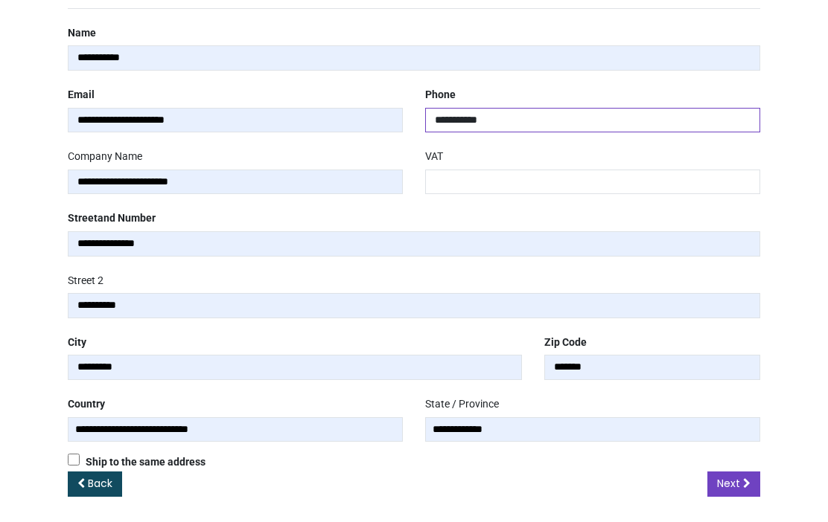
scroll to position [228, 0]
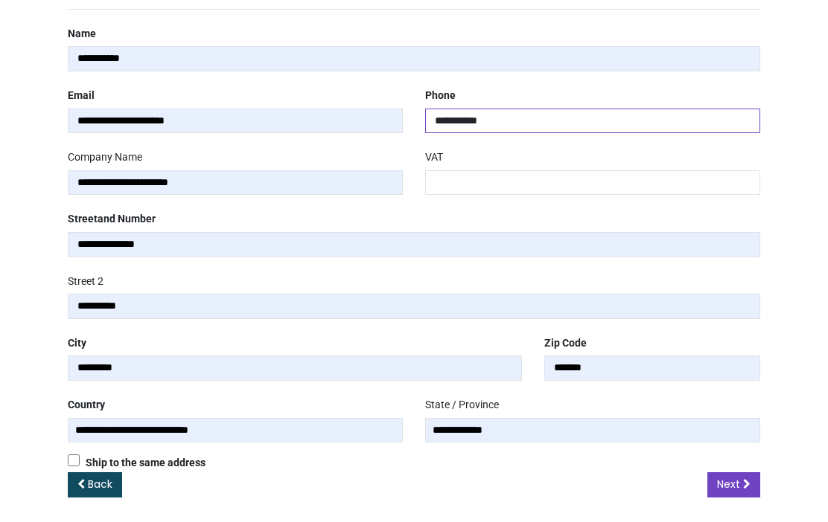
type input "**********"
click at [805, 357] on div "Review Order Address Confirm Order Your order: £ 16.99 Product Price" at bounding box center [414, 215] width 828 height 625
click at [752, 476] on link "Next" at bounding box center [733, 485] width 53 height 25
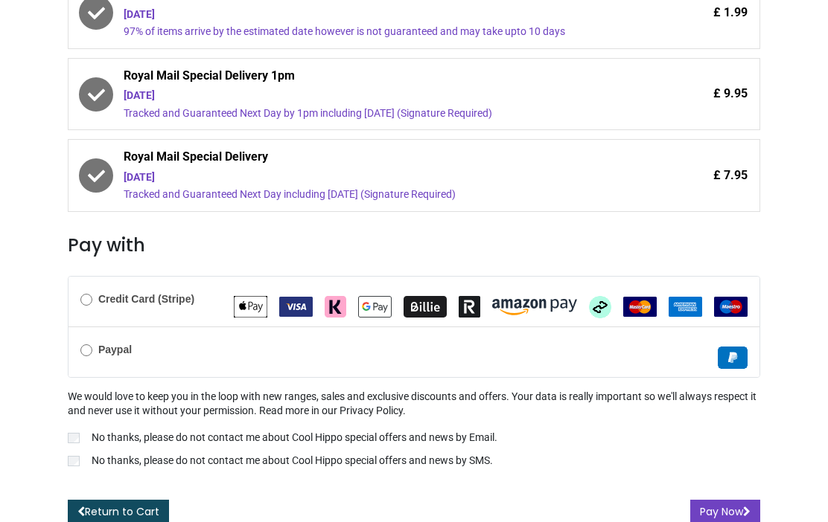
scroll to position [396, 0]
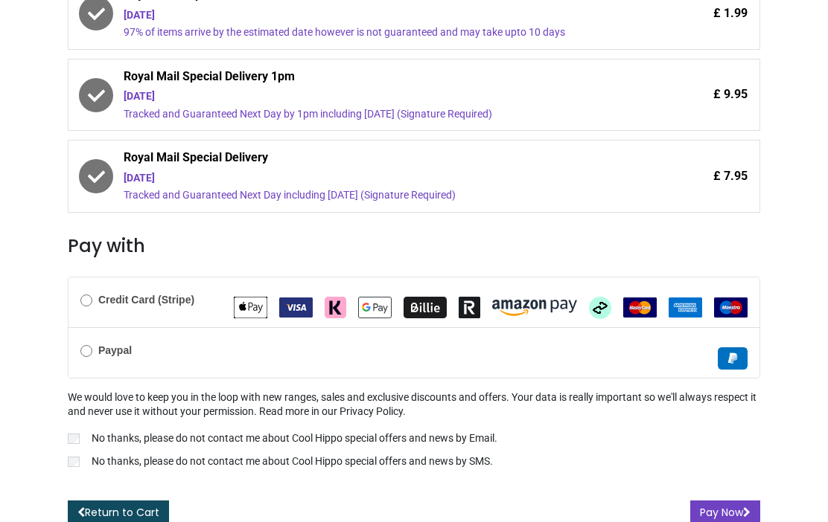
click at [750, 501] on button "Pay Now" at bounding box center [725, 513] width 70 height 25
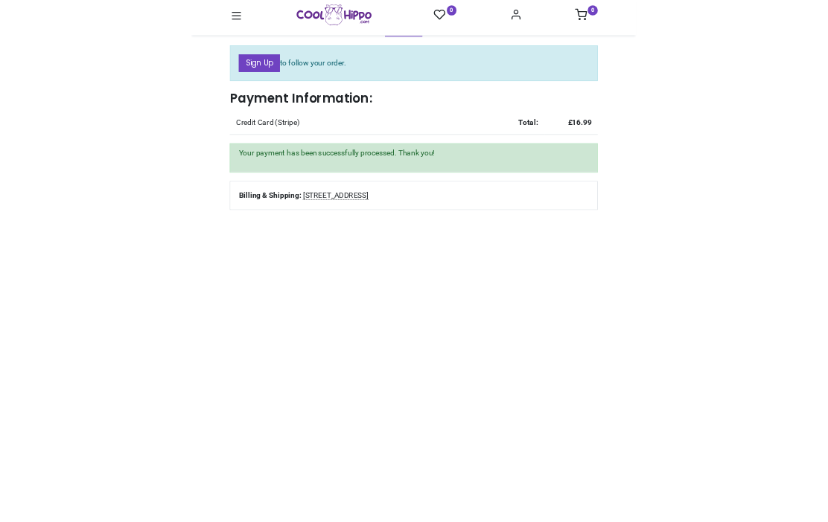
scroll to position [76, 0]
